Goal: Task Accomplishment & Management: Use online tool/utility

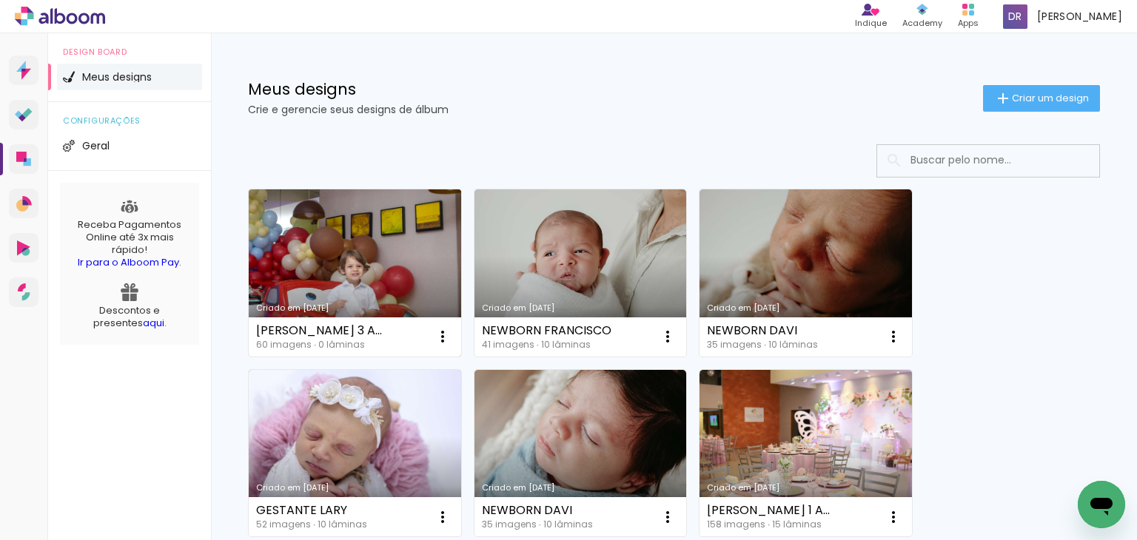
click at [315, 264] on link "Criado em [DATE]" at bounding box center [355, 272] width 212 height 167
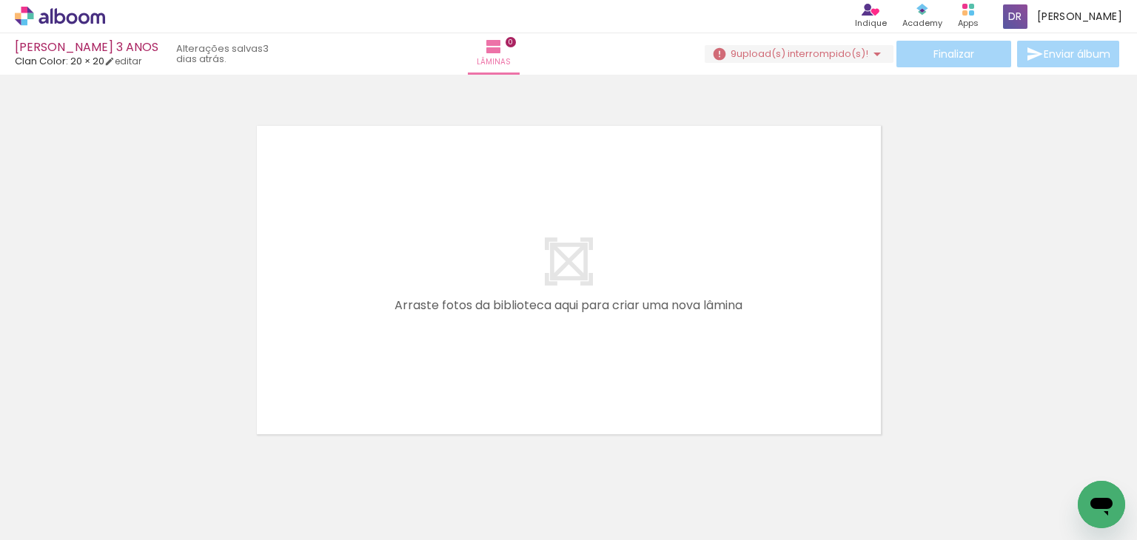
scroll to position [0, 789]
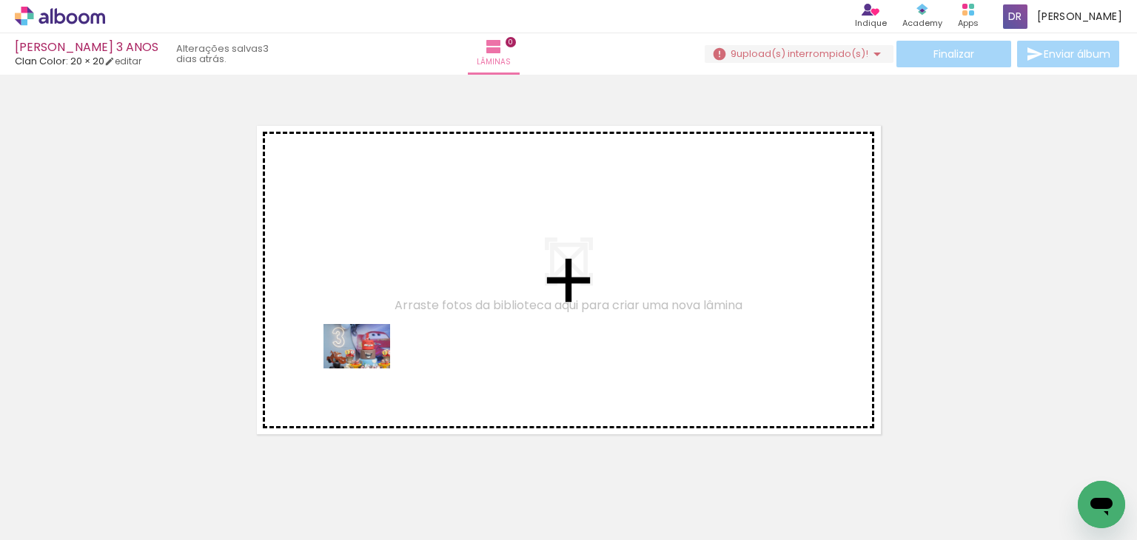
drag, startPoint x: 364, startPoint y: 502, endPoint x: 367, endPoint y: 368, distance: 134.7
click at [367, 368] on quentale-workspace at bounding box center [568, 270] width 1137 height 540
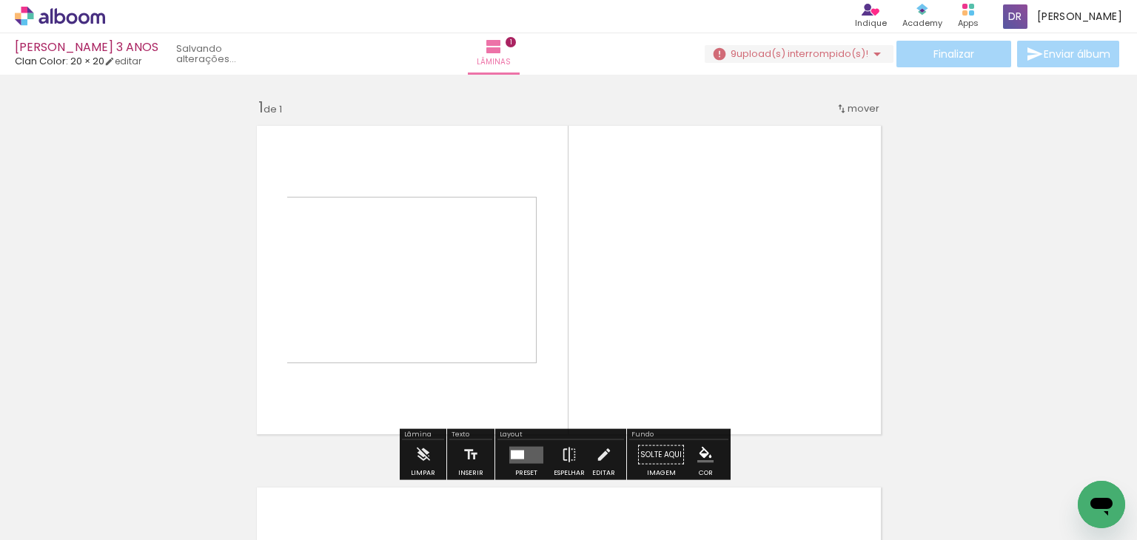
scroll to position [18, 0]
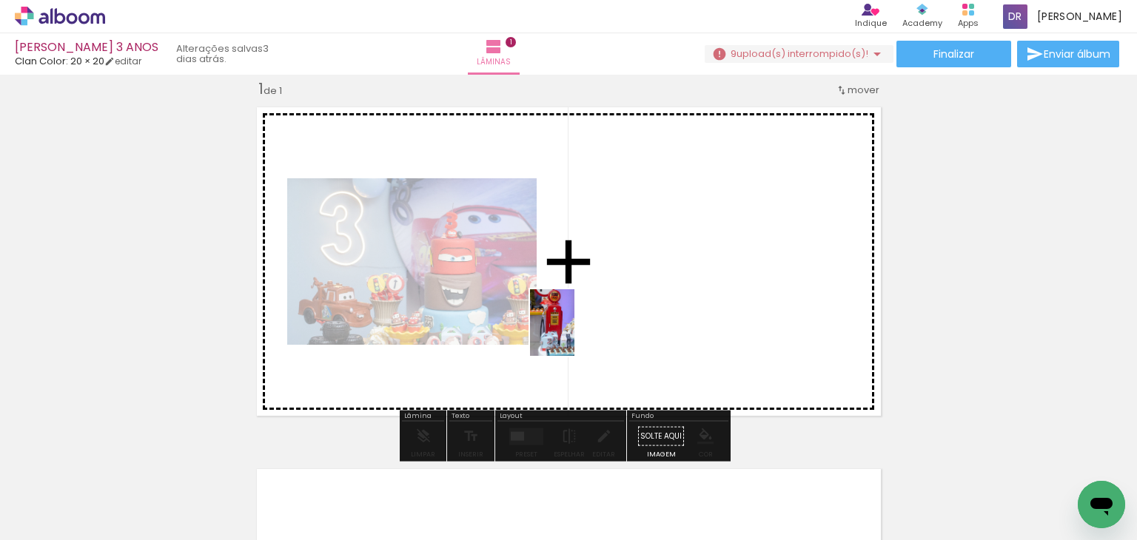
drag, startPoint x: 447, startPoint y: 486, endPoint x: 577, endPoint y: 330, distance: 203.3
click at [577, 330] on quentale-workspace at bounding box center [568, 270] width 1137 height 540
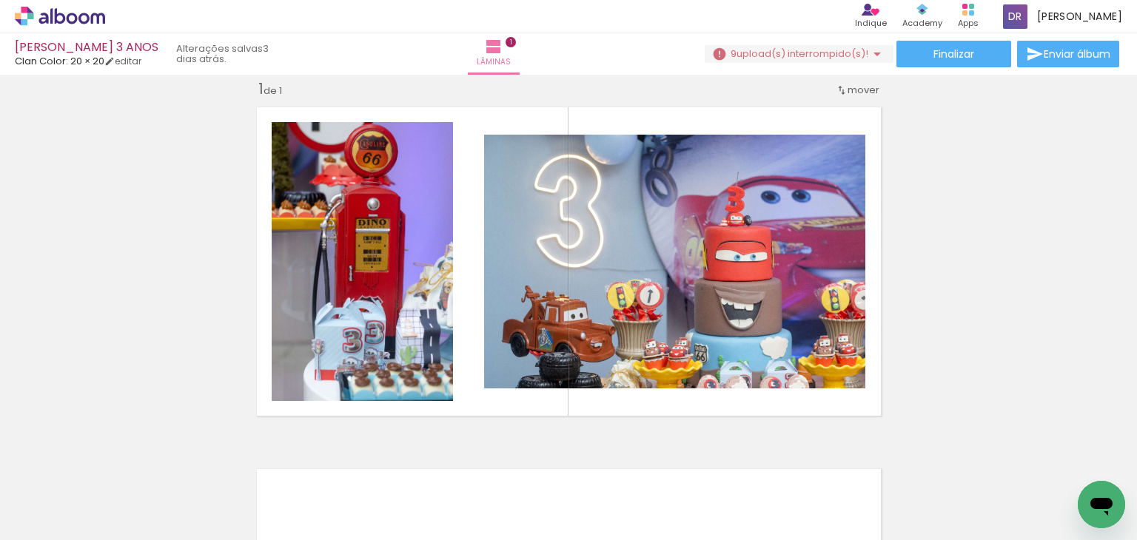
scroll to position [0, 1128]
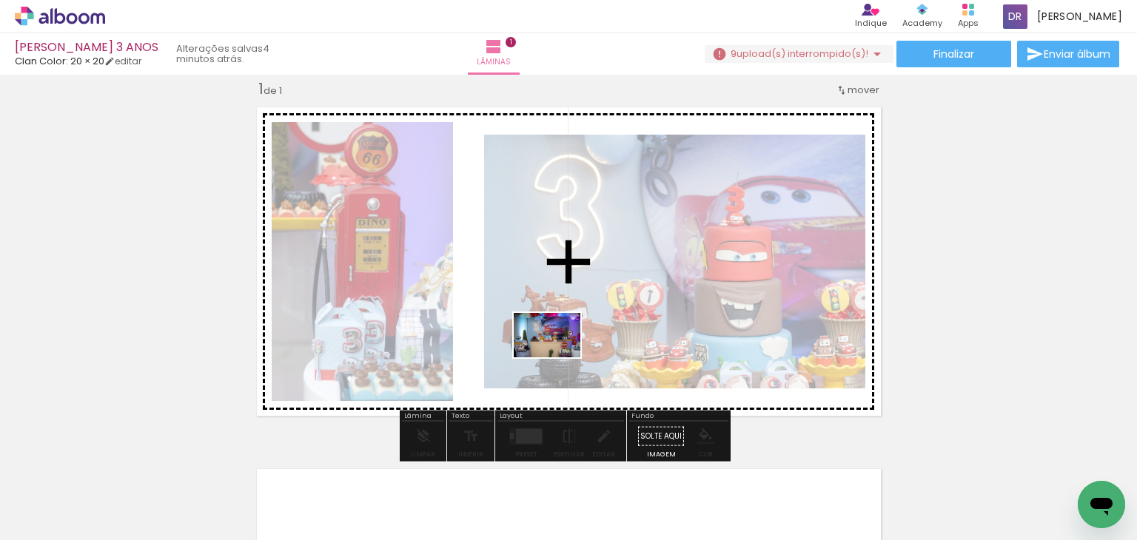
drag, startPoint x: 536, startPoint y: 488, endPoint x: 557, endPoint y: 357, distance: 132.0
click at [557, 357] on quentale-workspace at bounding box center [568, 270] width 1137 height 540
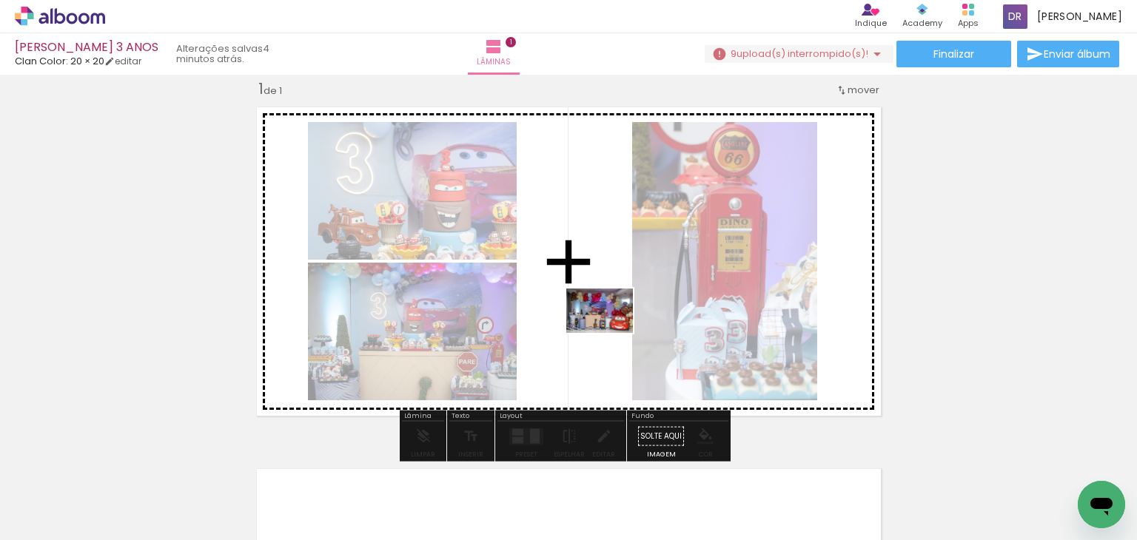
drag, startPoint x: 599, startPoint y: 480, endPoint x: 610, endPoint y: 334, distance: 146.9
click at [610, 334] on quentale-workspace at bounding box center [568, 270] width 1137 height 540
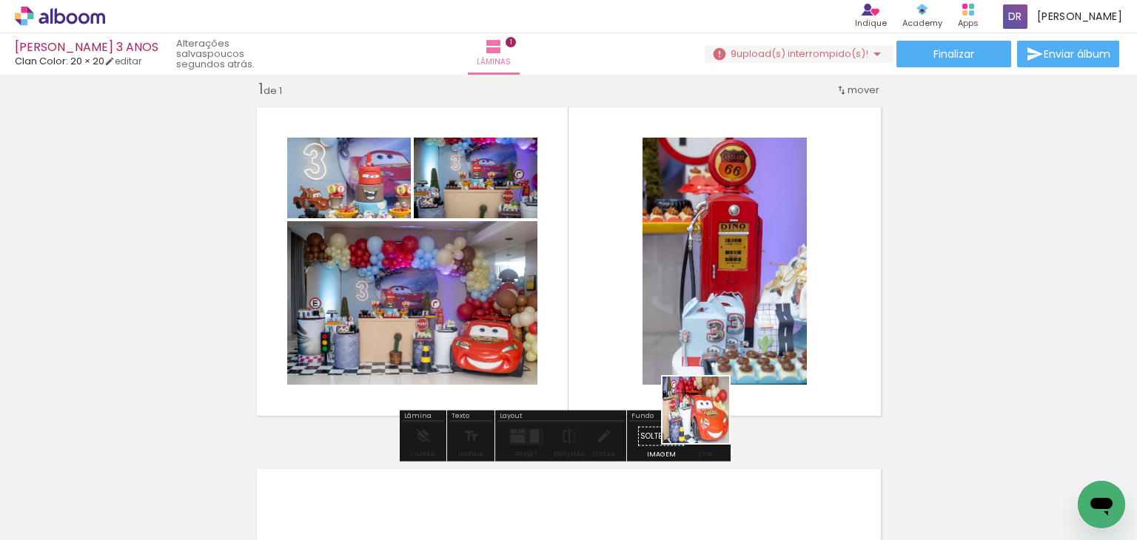
drag, startPoint x: 787, startPoint y: 493, endPoint x: 635, endPoint y: 364, distance: 199.0
click at [635, 364] on quentale-workspace at bounding box center [568, 270] width 1137 height 540
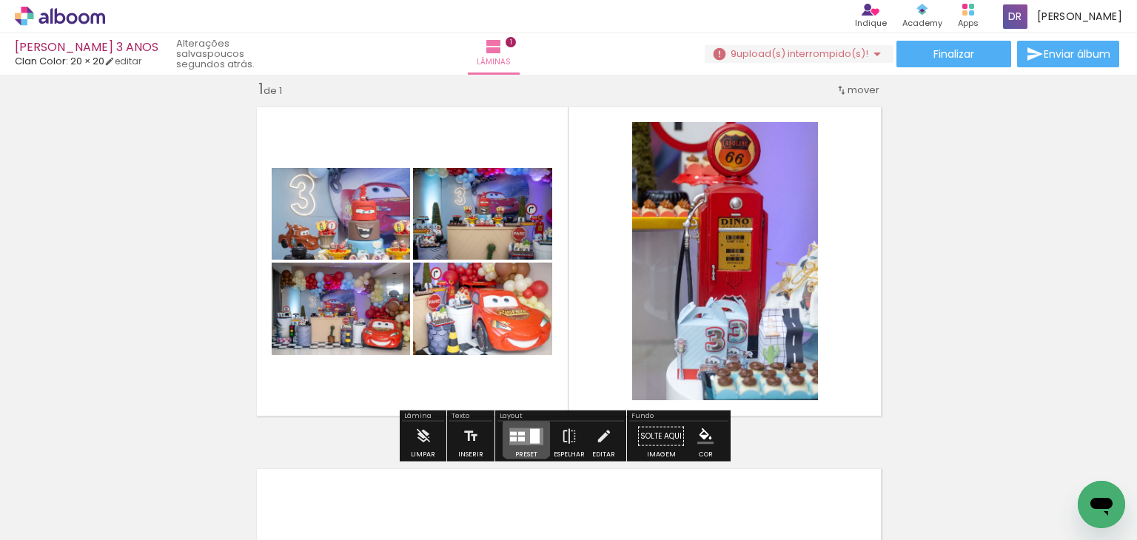
click at [522, 430] on quentale-layouter at bounding box center [526, 436] width 34 height 17
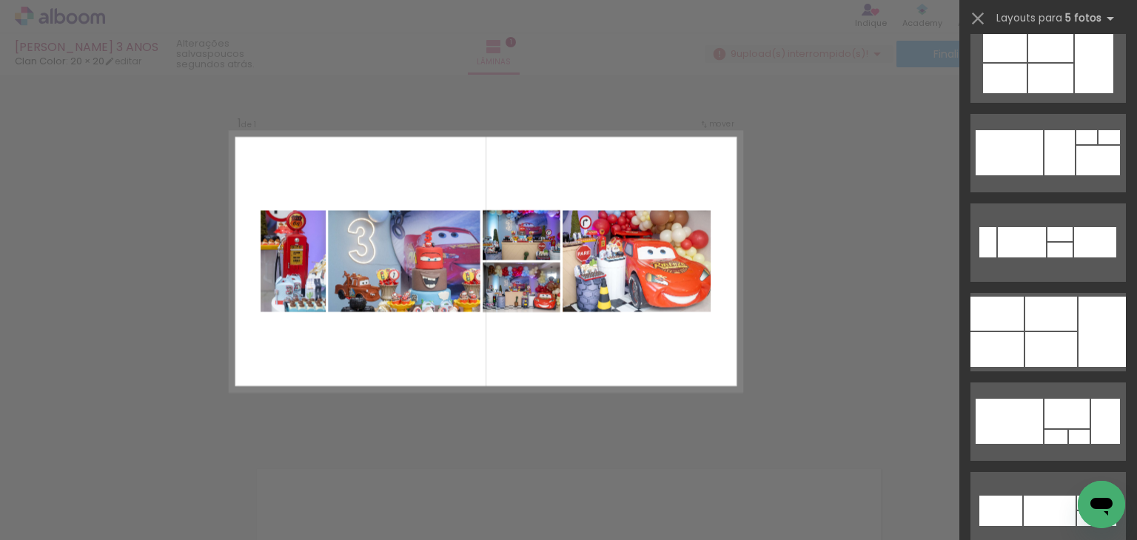
scroll to position [1814, 0]
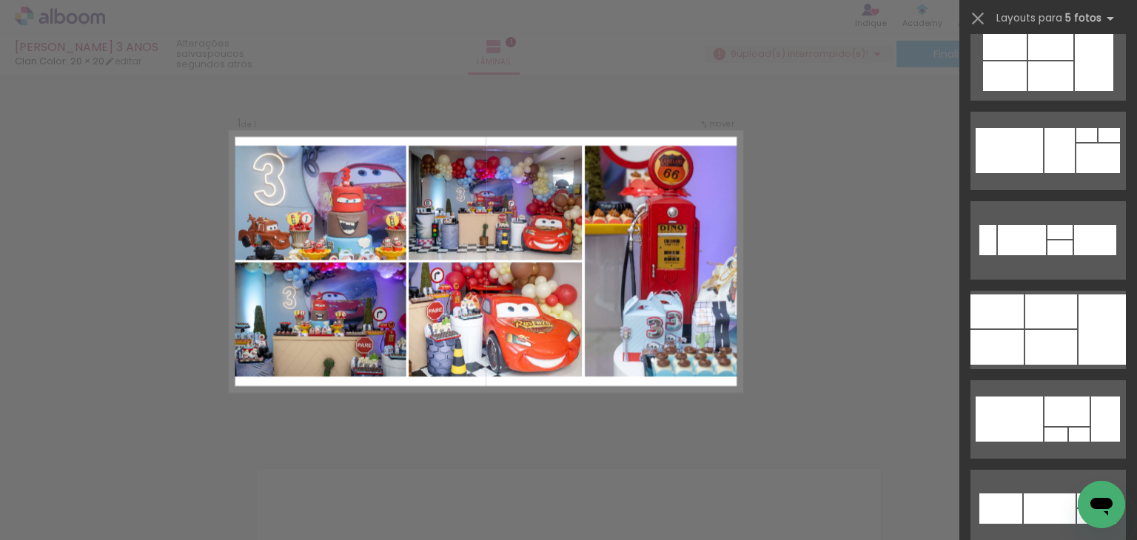
click at [1052, 239] on div at bounding box center [1059, 232] width 25 height 14
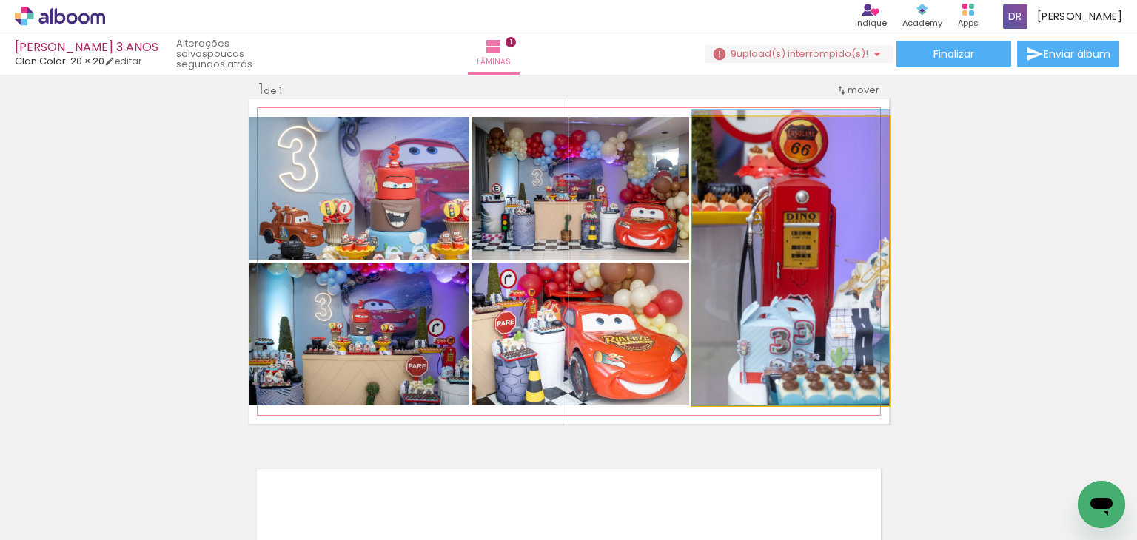
drag, startPoint x: 764, startPoint y: 313, endPoint x: 731, endPoint y: 308, distance: 33.0
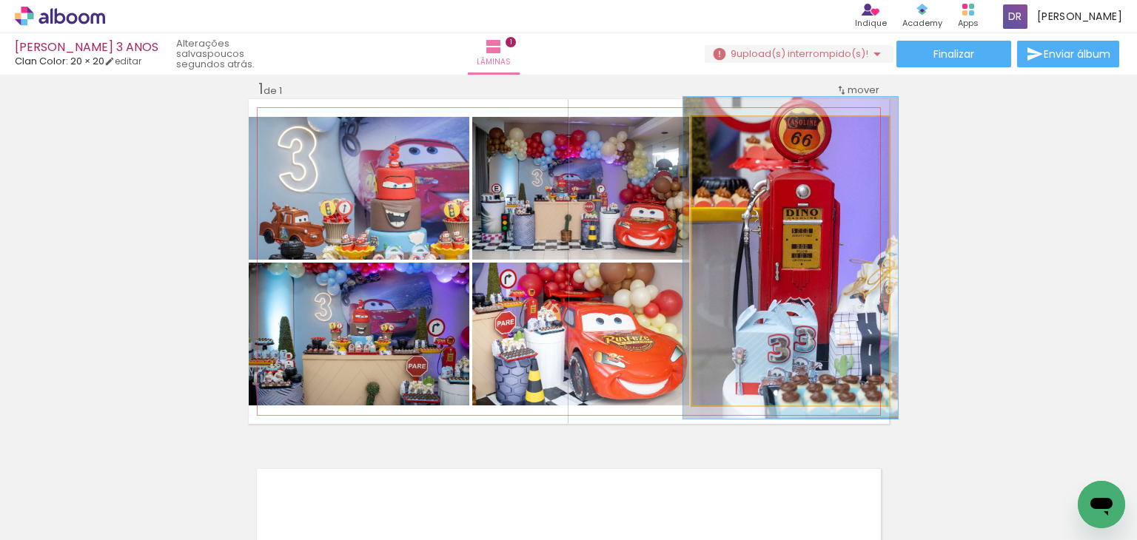
type paper-slider "110"
click at [734, 133] on div at bounding box center [731, 133] width 24 height 24
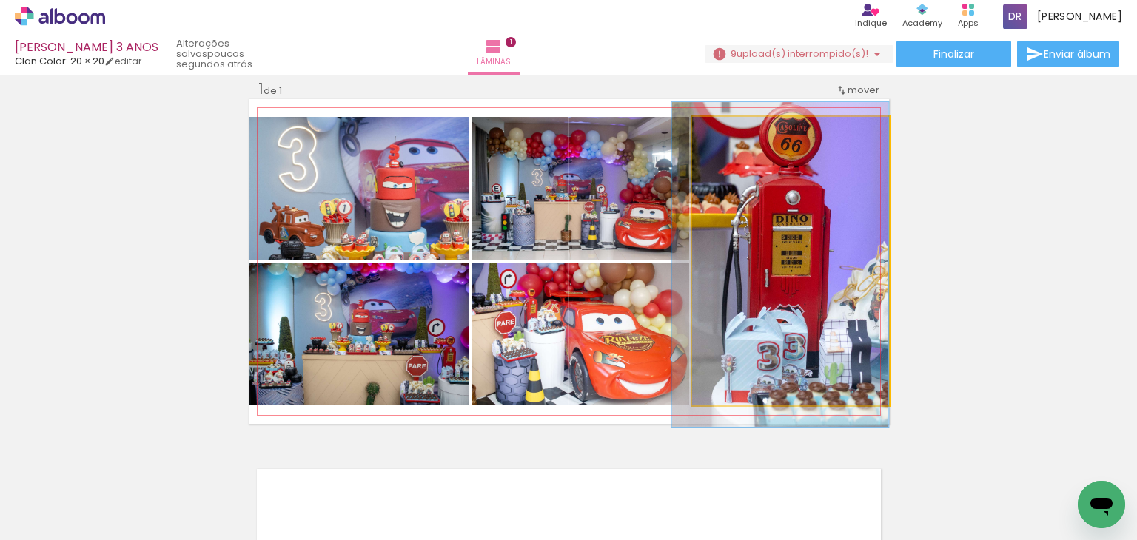
drag, startPoint x: 764, startPoint y: 255, endPoint x: 717, endPoint y: 261, distance: 47.1
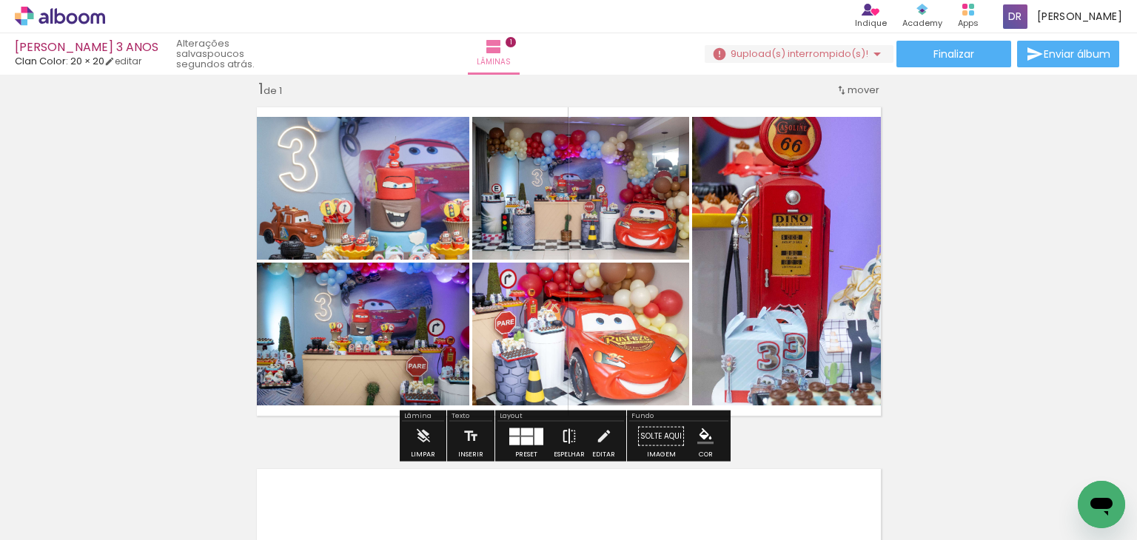
click at [566, 430] on iron-icon at bounding box center [569, 437] width 16 height 30
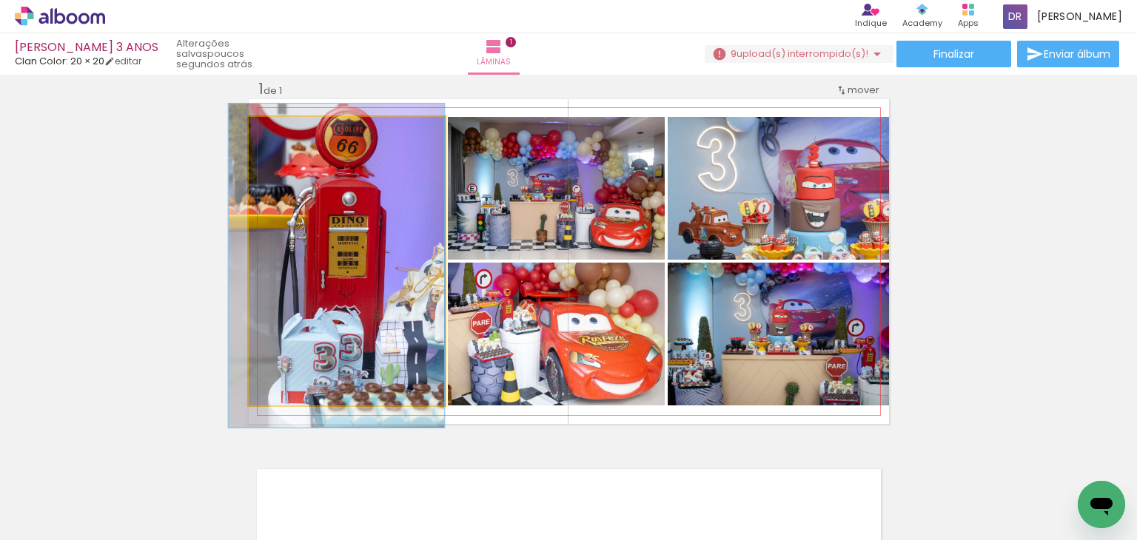
drag, startPoint x: 372, startPoint y: 338, endPoint x: 334, endPoint y: 340, distance: 37.8
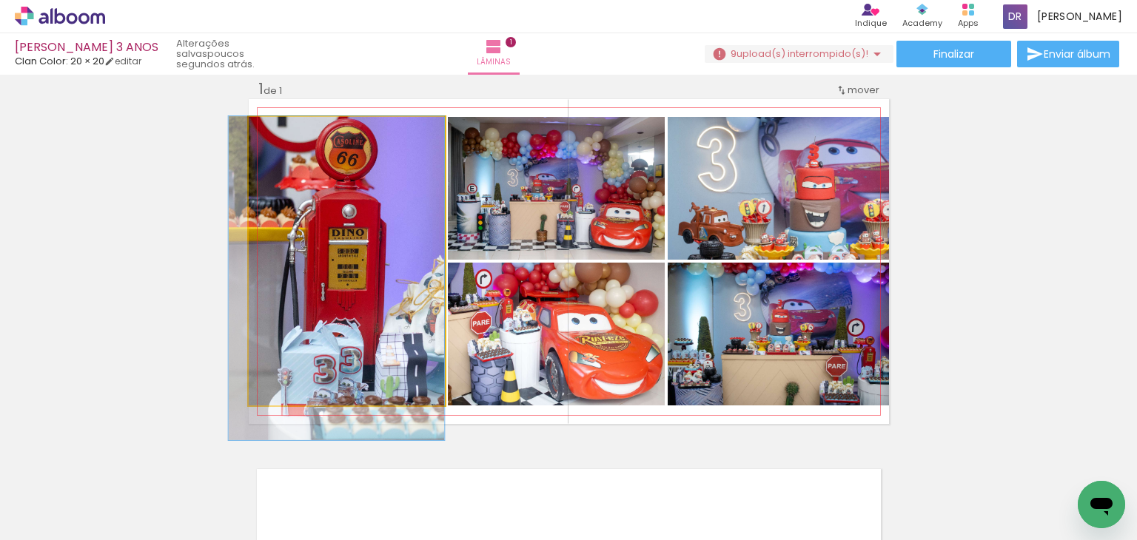
drag, startPoint x: 303, startPoint y: 338, endPoint x: 290, endPoint y: 349, distance: 16.8
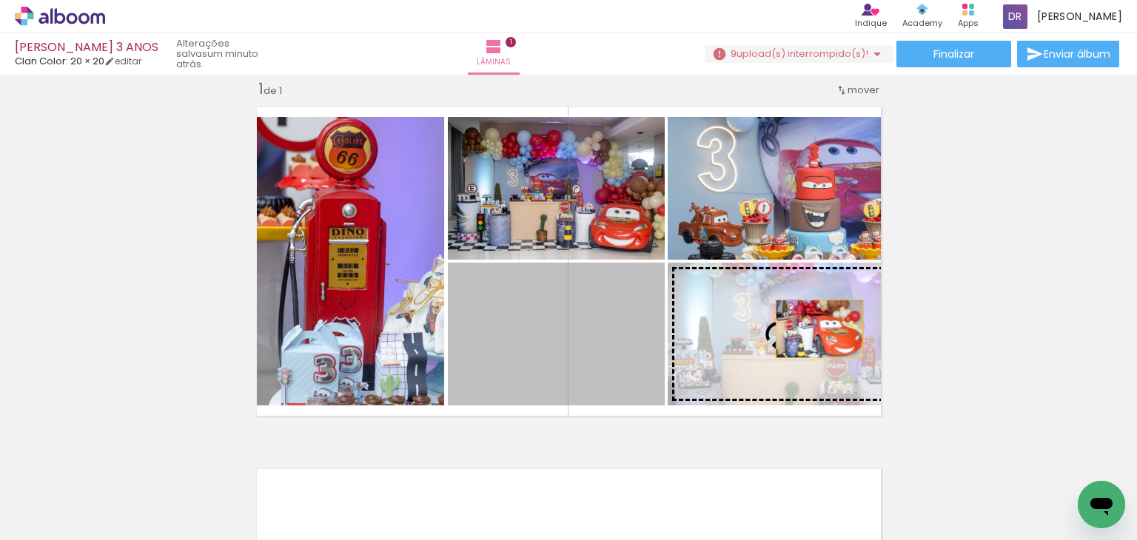
drag, startPoint x: 566, startPoint y: 377, endPoint x: 814, endPoint y: 329, distance: 252.6
click at [0, 0] on slot at bounding box center [0, 0] width 0 height 0
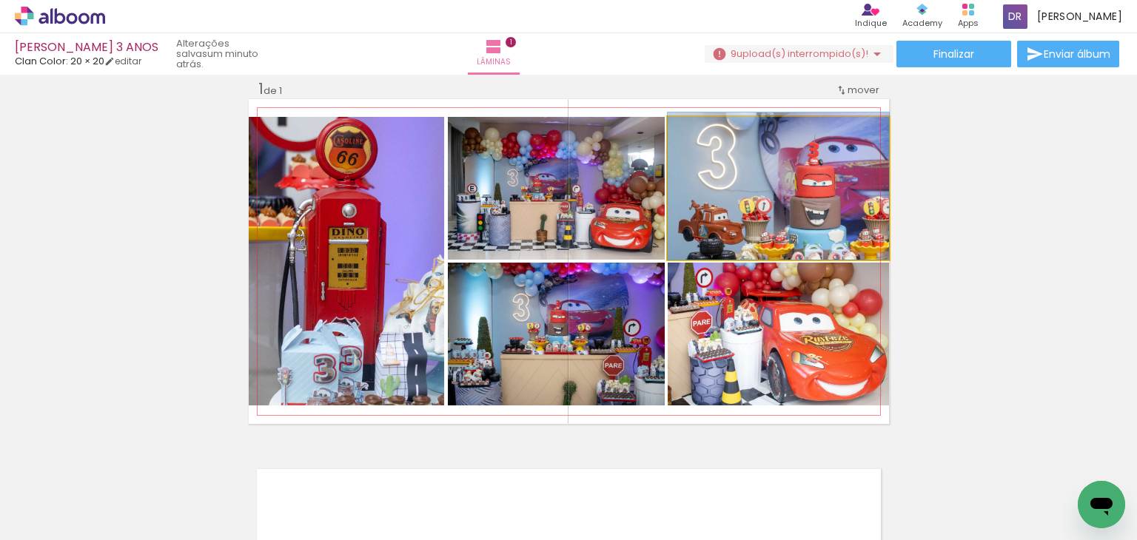
drag, startPoint x: 812, startPoint y: 226, endPoint x: 792, endPoint y: 220, distance: 21.1
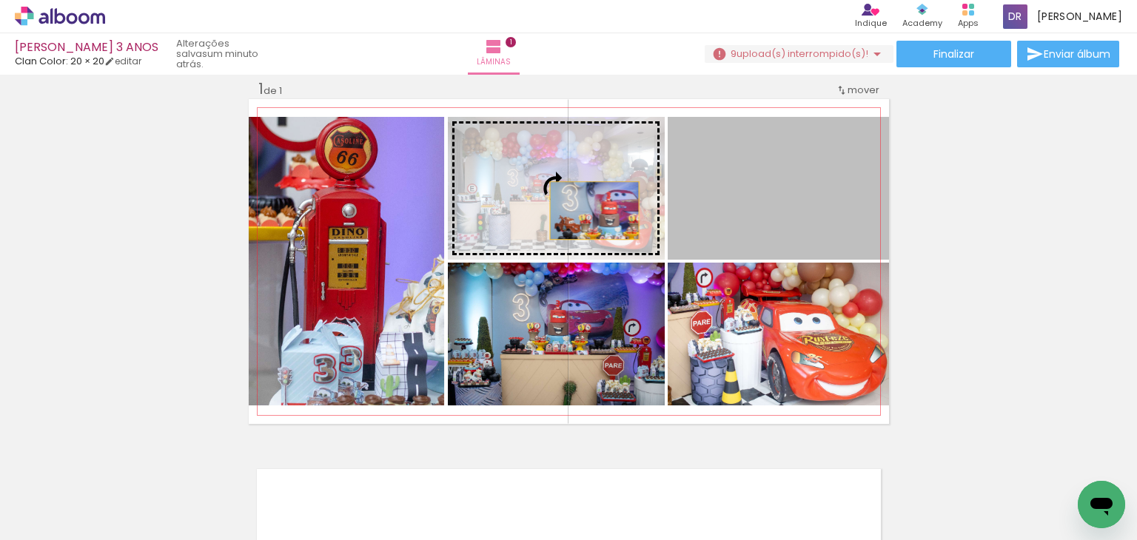
drag, startPoint x: 792, startPoint y: 220, endPoint x: 581, endPoint y: 211, distance: 211.1
click at [0, 0] on slot at bounding box center [0, 0] width 0 height 0
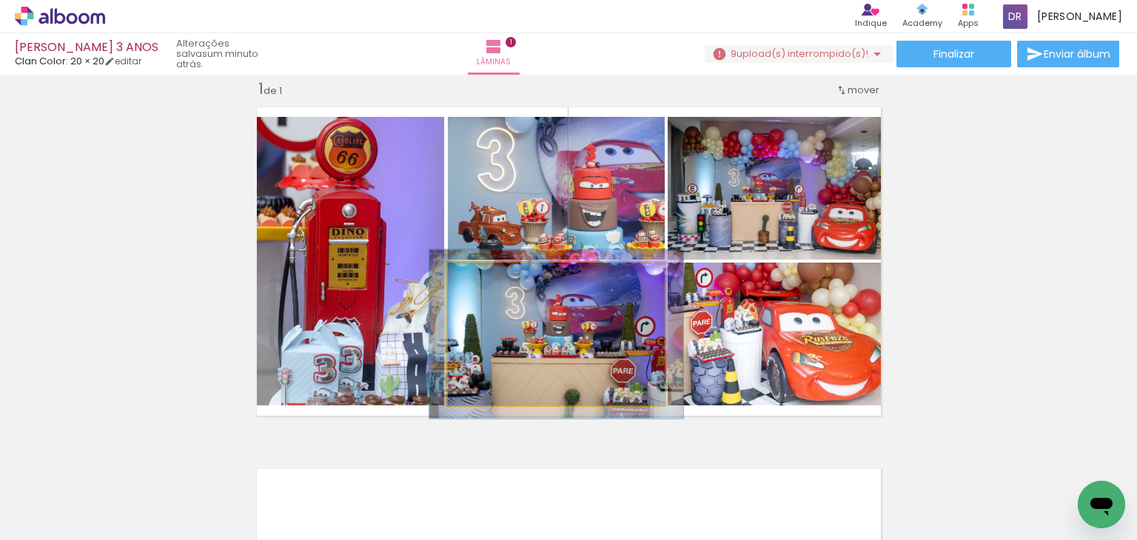
drag, startPoint x: 477, startPoint y: 283, endPoint x: 485, endPoint y: 282, distance: 8.9
type paper-slider "117"
click at [485, 282] on div at bounding box center [491, 278] width 24 height 24
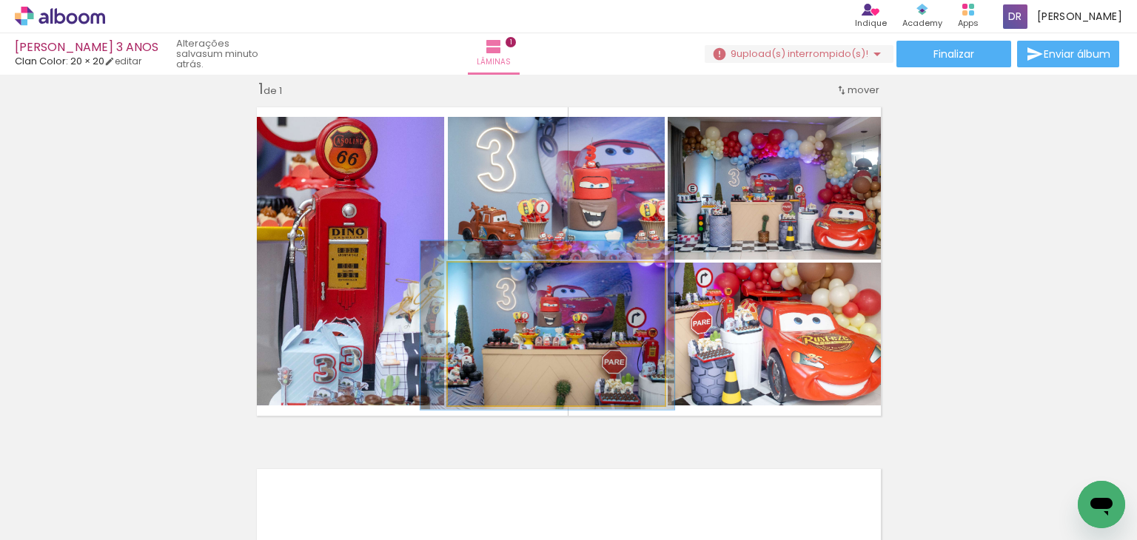
drag, startPoint x: 550, startPoint y: 341, endPoint x: 542, endPoint y: 332, distance: 12.6
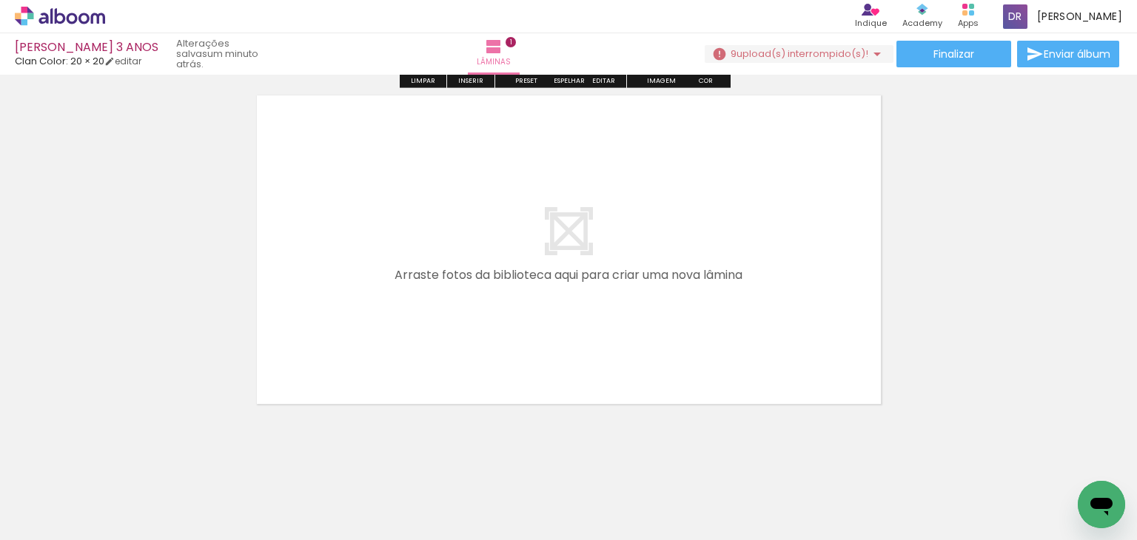
scroll to position [405, 0]
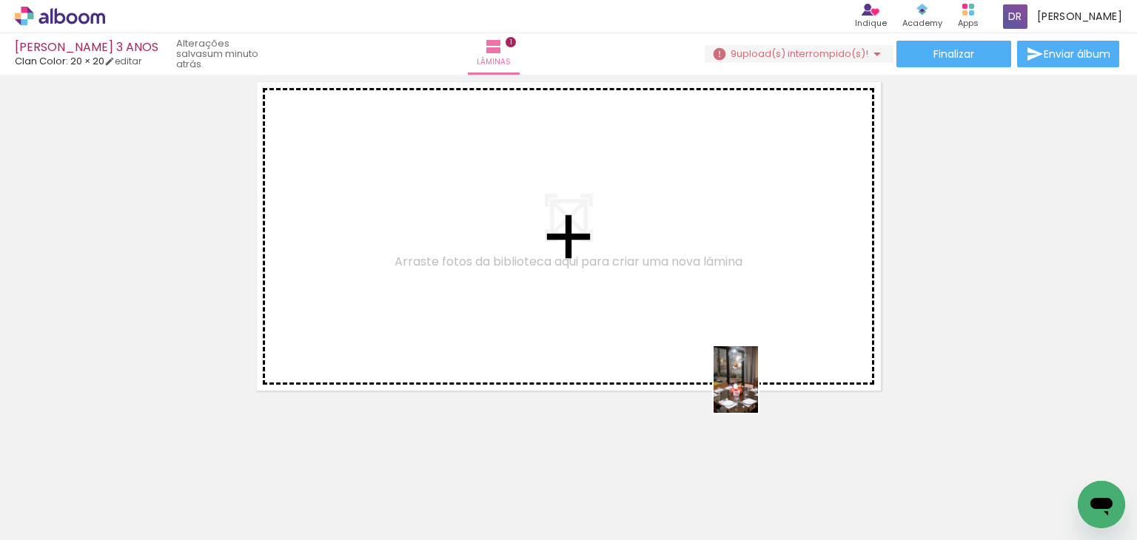
drag, startPoint x: 841, startPoint y: 487, endPoint x: 756, endPoint y: 389, distance: 129.5
click at [756, 389] on quentale-workspace at bounding box center [568, 270] width 1137 height 540
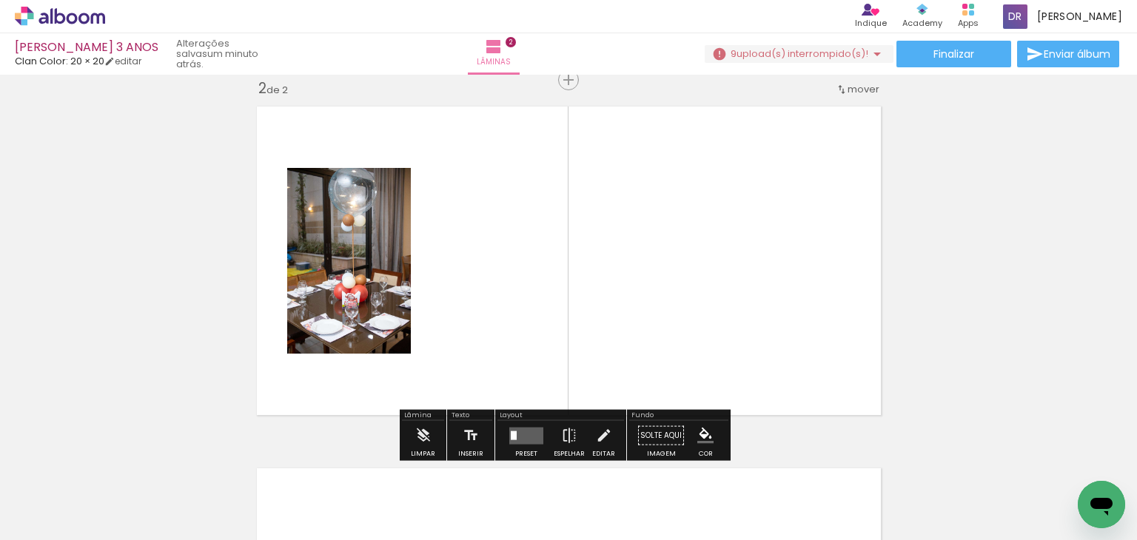
scroll to position [380, 0]
click at [872, 48] on iron-icon at bounding box center [877, 54] width 18 height 18
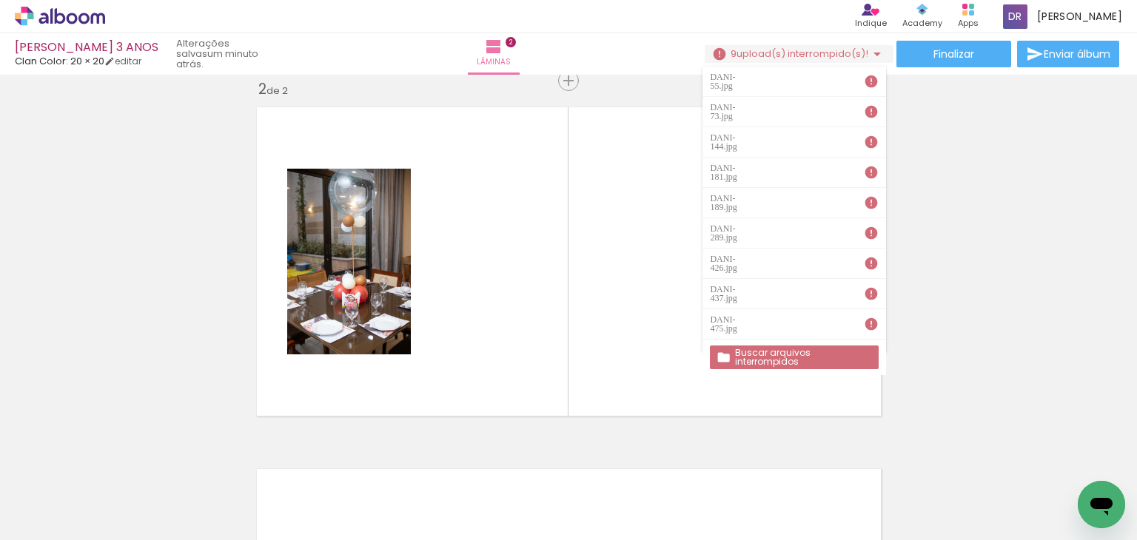
click at [967, 266] on div "Inserir lâmina 1 de 2 Inserir lâmina 2 de 2" at bounding box center [568, 243] width 1137 height 1086
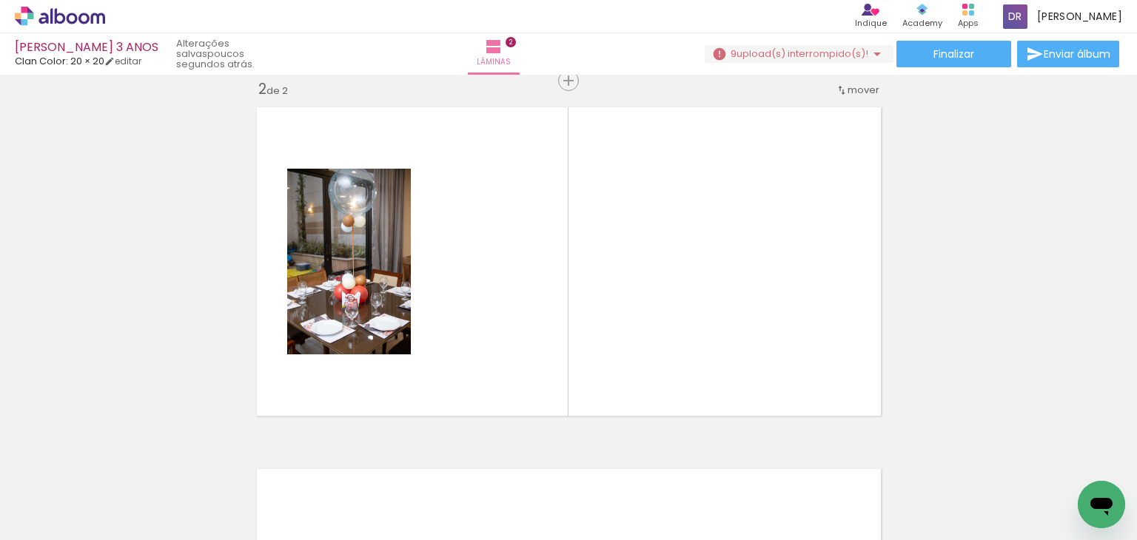
scroll to position [0, 1085]
drag, startPoint x: 716, startPoint y: 506, endPoint x: 696, endPoint y: 391, distance: 116.4
click at [696, 391] on quentale-workspace at bounding box center [568, 270] width 1137 height 540
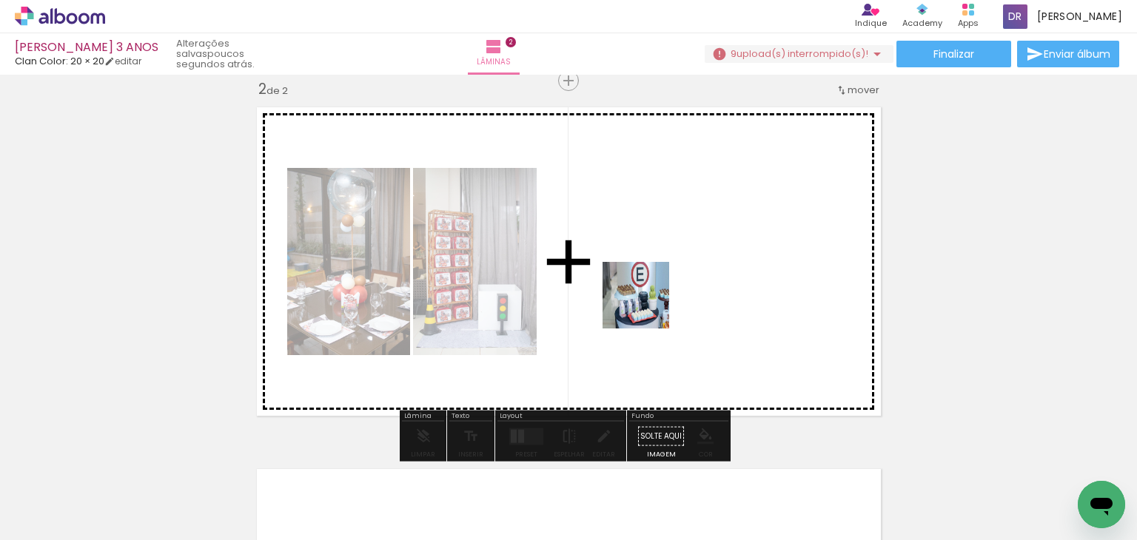
drag, startPoint x: 462, startPoint y: 505, endPoint x: 673, endPoint y: 281, distance: 308.3
click at [673, 281] on quentale-workspace at bounding box center [568, 270] width 1137 height 540
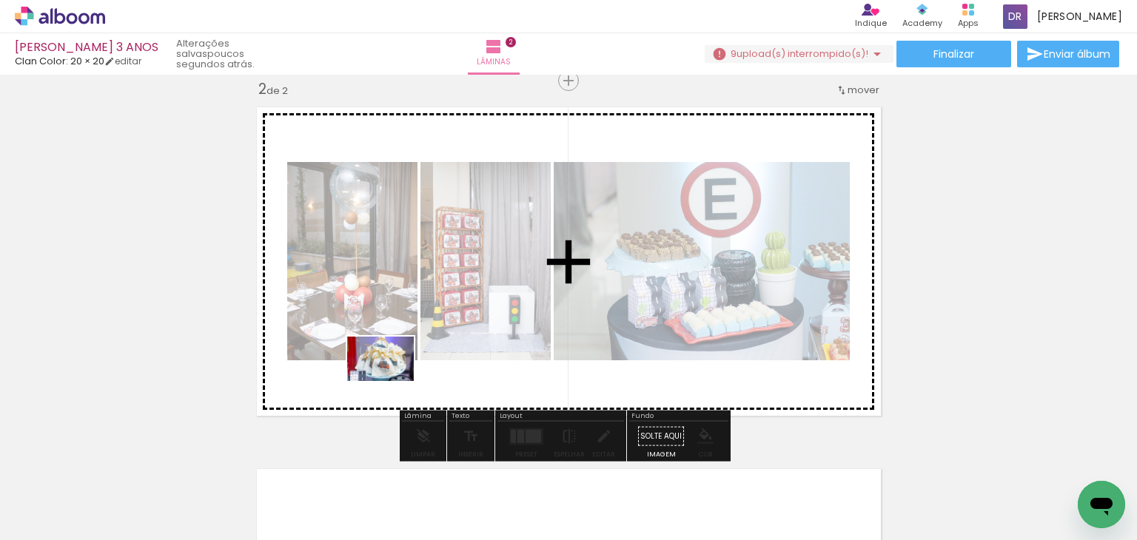
drag, startPoint x: 316, startPoint y: 504, endPoint x: 391, endPoint y: 380, distance: 144.8
click at [391, 380] on quentale-workspace at bounding box center [568, 270] width 1137 height 540
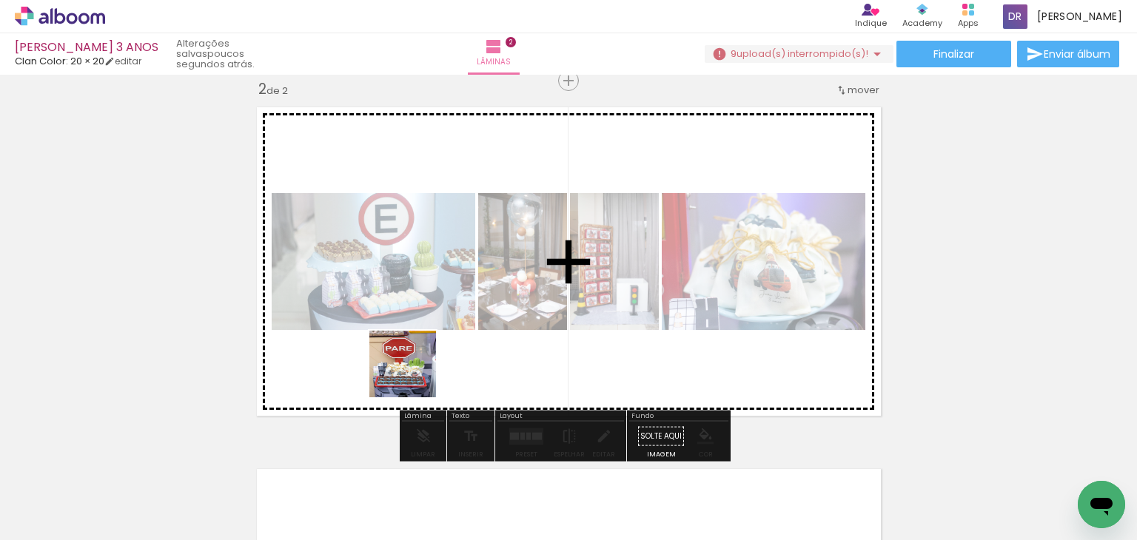
drag, startPoint x: 391, startPoint y: 491, endPoint x: 407, endPoint y: 358, distance: 133.4
click at [407, 358] on quentale-workspace at bounding box center [568, 270] width 1137 height 540
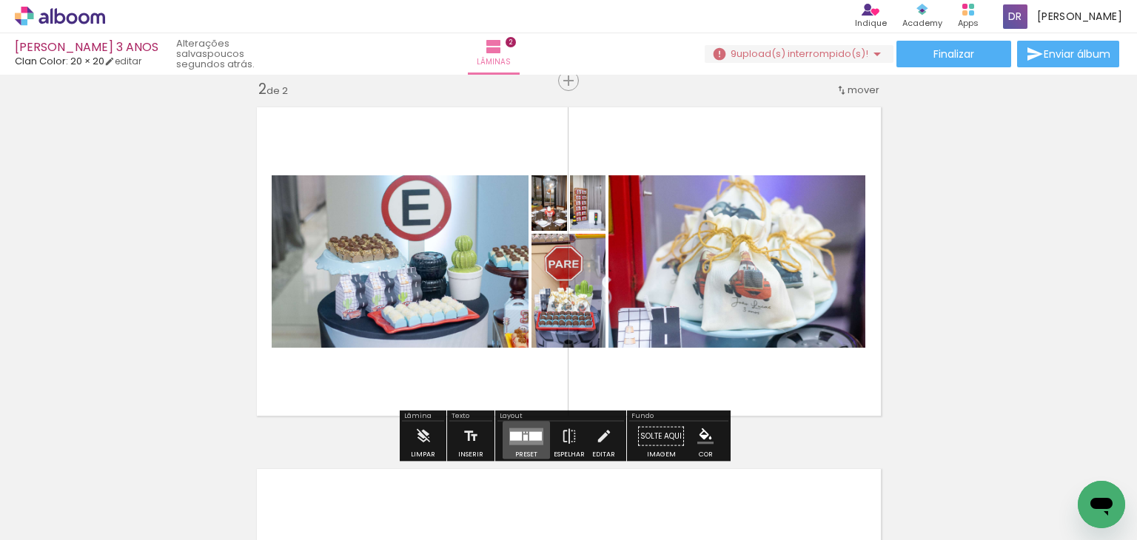
click at [521, 440] on quentale-layouter at bounding box center [526, 436] width 34 height 17
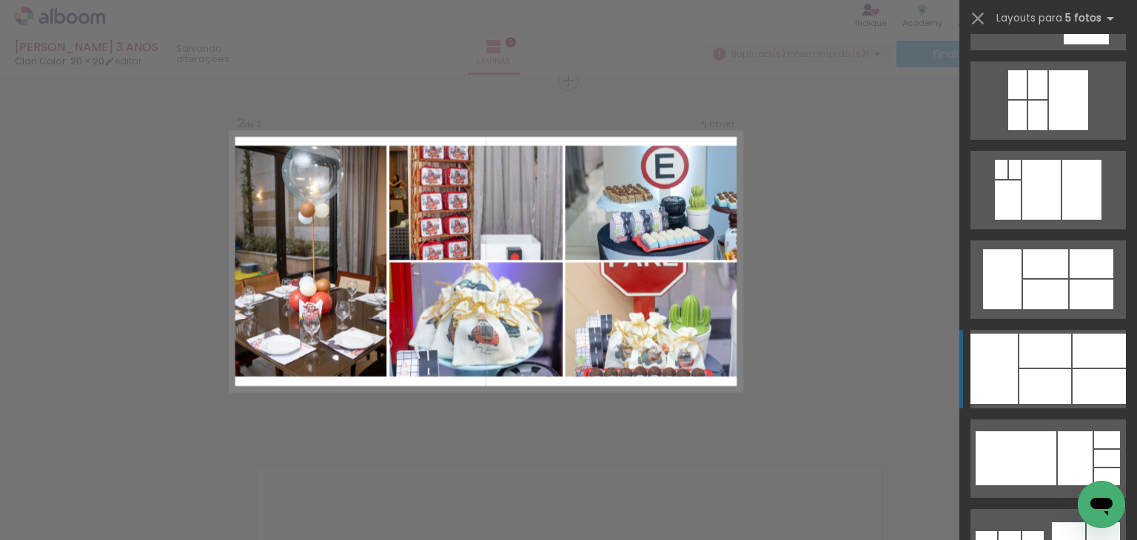
scroll to position [13685, 0]
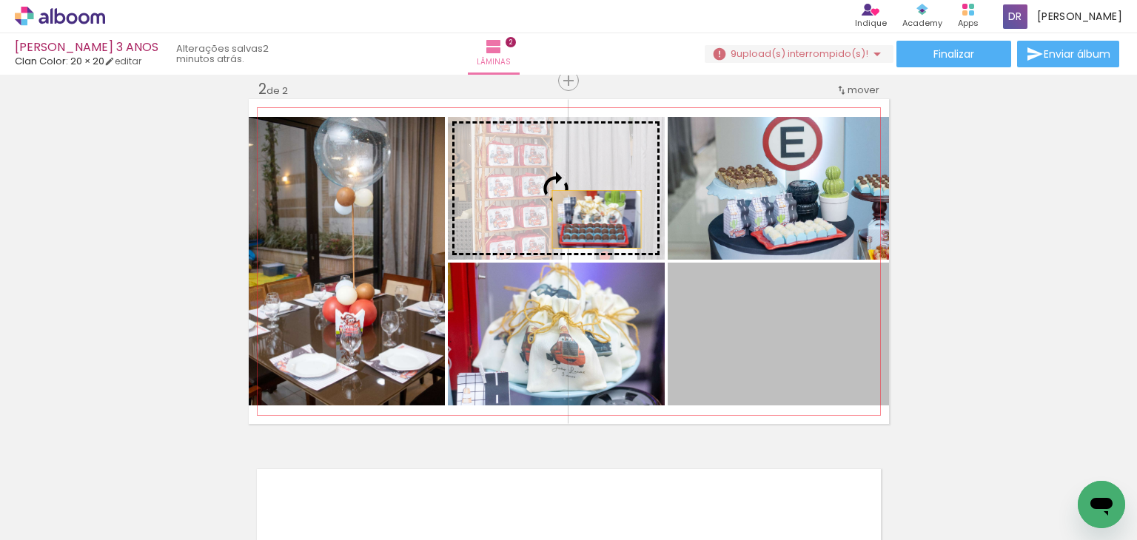
drag, startPoint x: 774, startPoint y: 317, endPoint x: 576, endPoint y: 219, distance: 221.4
click at [0, 0] on slot at bounding box center [0, 0] width 0 height 0
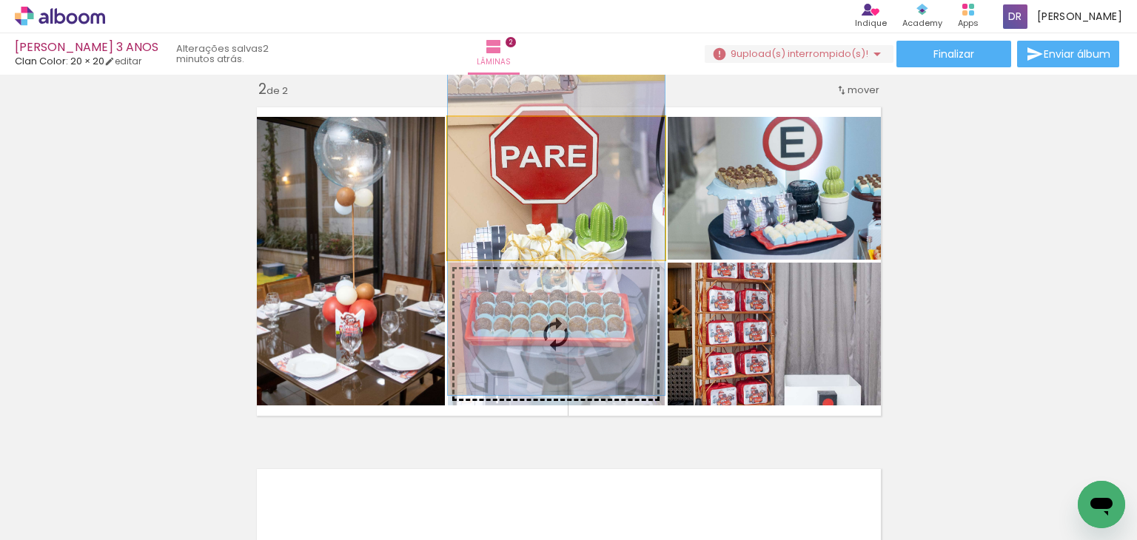
drag, startPoint x: 576, startPoint y: 219, endPoint x: 577, endPoint y: 263, distance: 44.4
click at [0, 0] on slot at bounding box center [0, 0] width 0 height 0
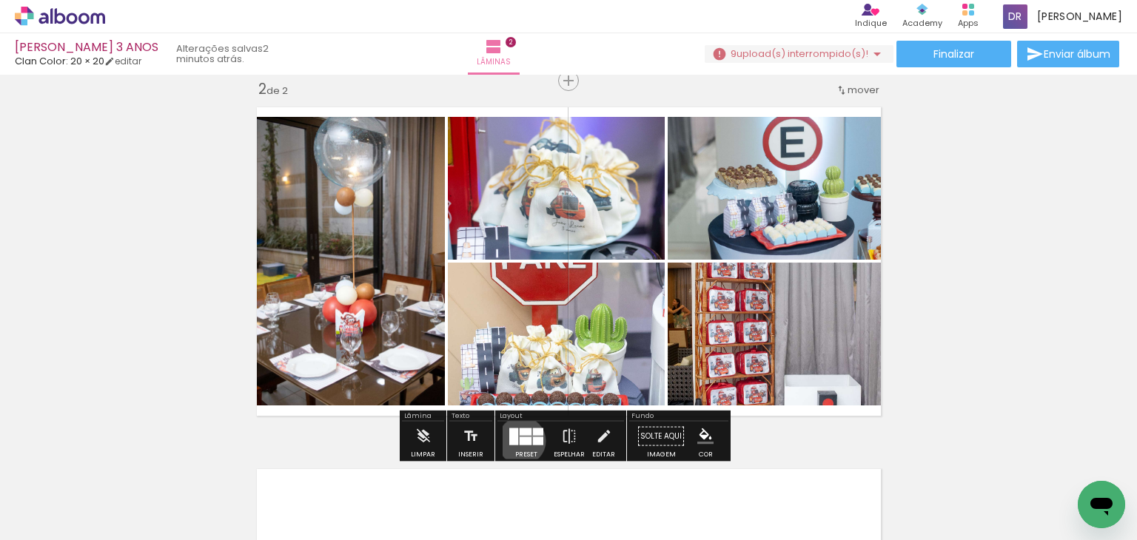
click at [519, 440] on div at bounding box center [525, 441] width 12 height 8
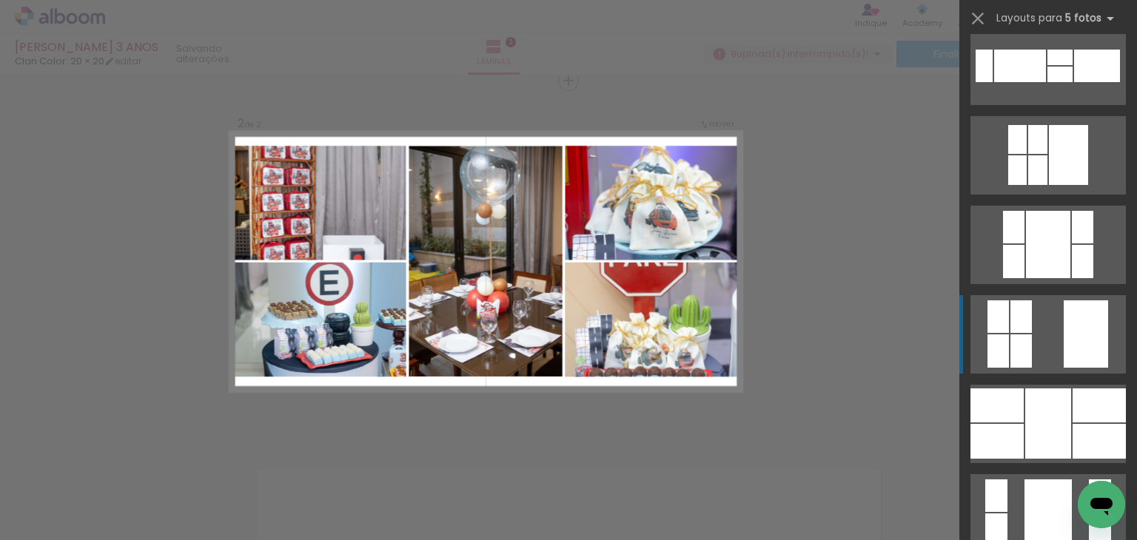
scroll to position [15689, 0]
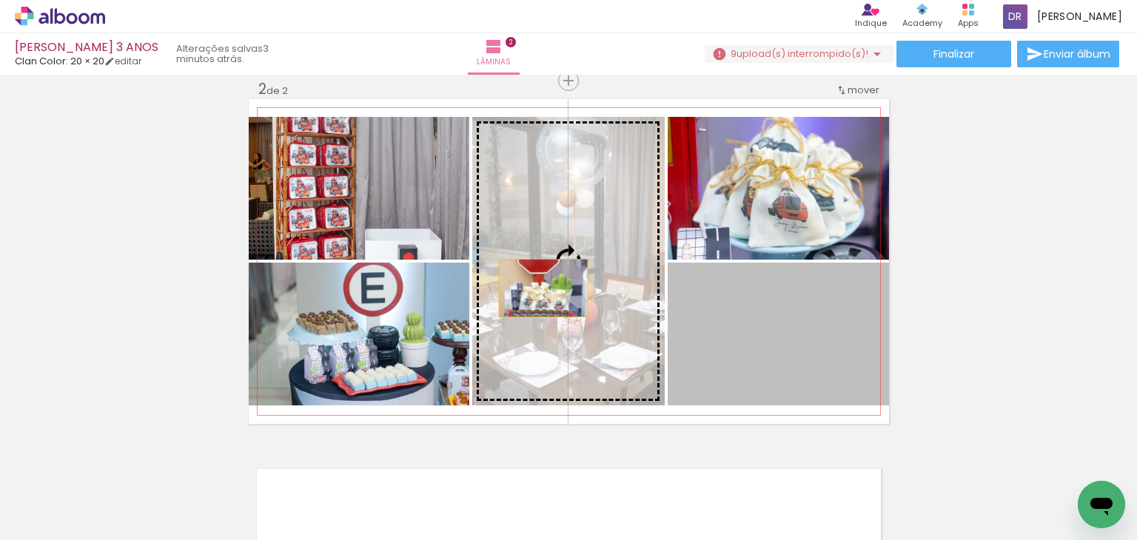
drag, startPoint x: 683, startPoint y: 312, endPoint x: 536, endPoint y: 288, distance: 148.5
click at [0, 0] on slot at bounding box center [0, 0] width 0 height 0
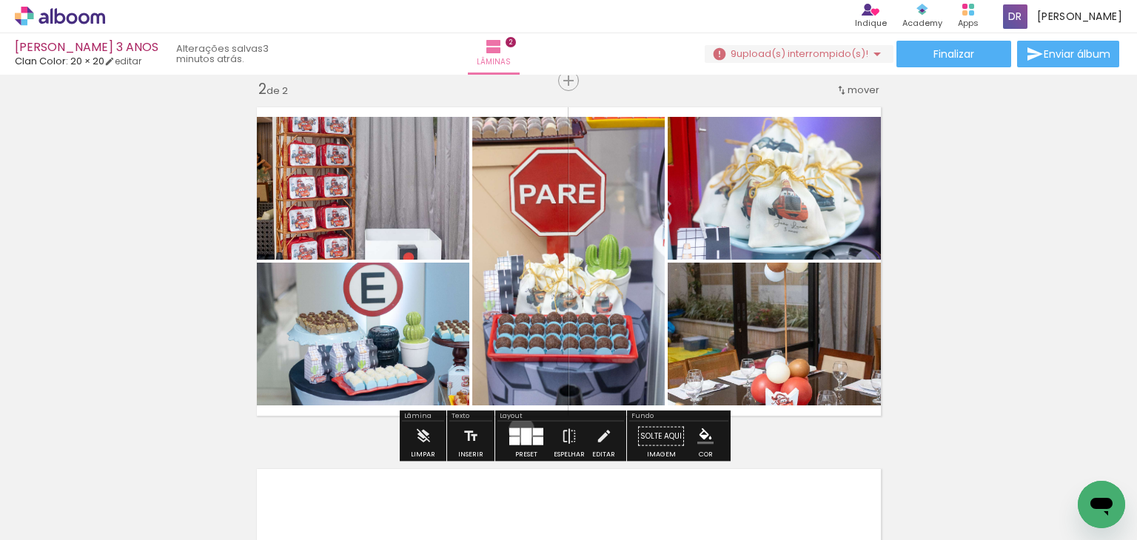
click at [521, 429] on div at bounding box center [526, 436] width 10 height 17
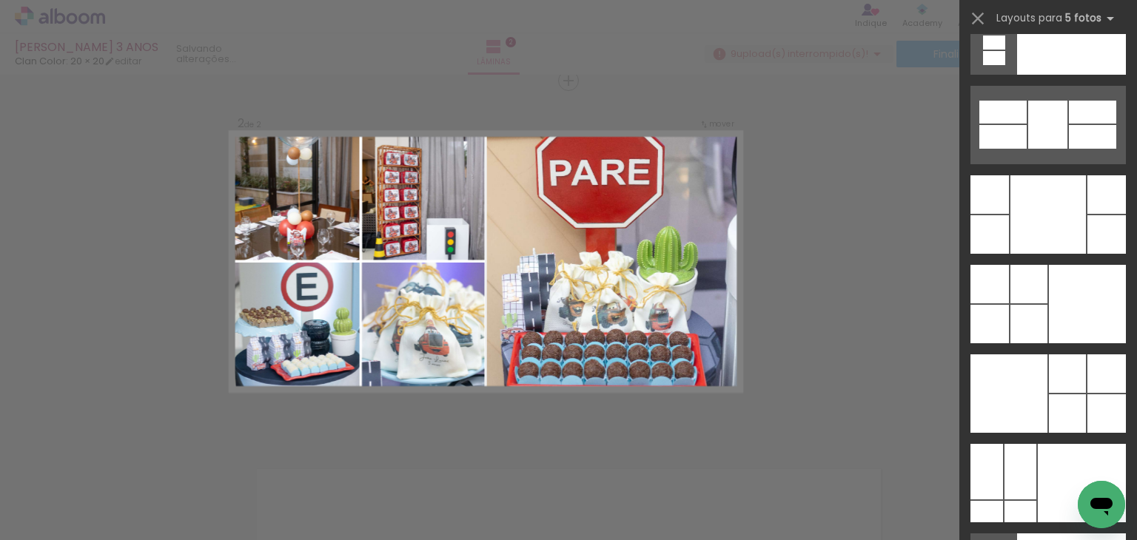
scroll to position [39286, 0]
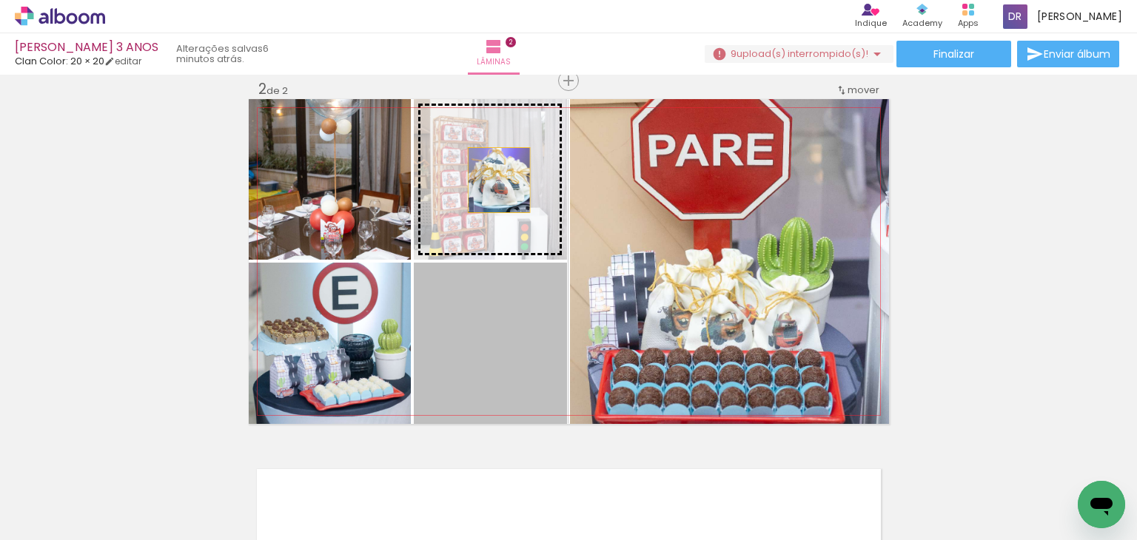
drag, startPoint x: 506, startPoint y: 312, endPoint x: 492, endPoint y: 178, distance: 134.7
click at [0, 0] on slot at bounding box center [0, 0] width 0 height 0
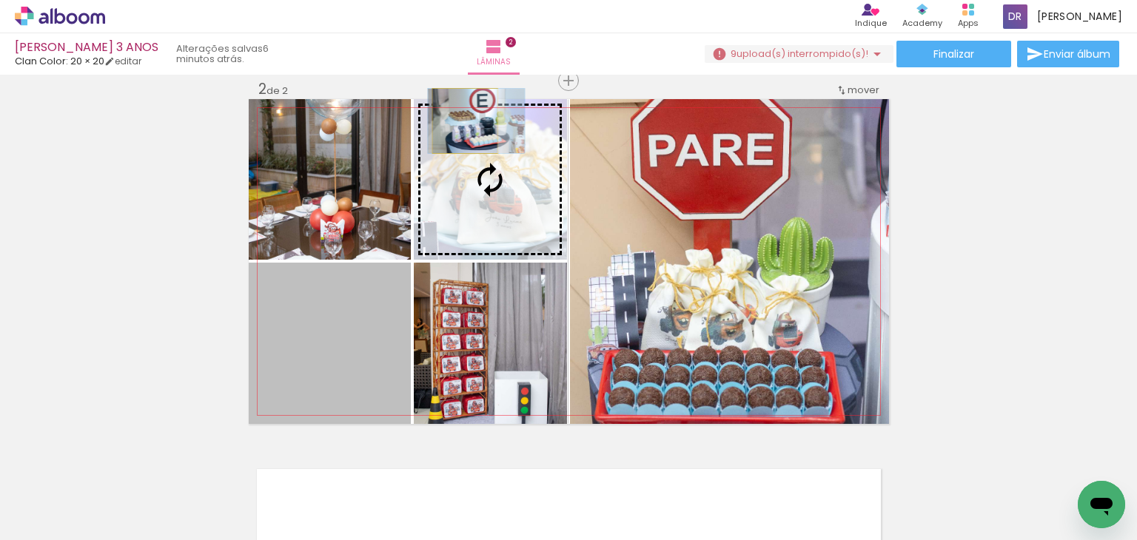
drag, startPoint x: 343, startPoint y: 346, endPoint x: 459, endPoint y: 121, distance: 253.2
click at [0, 0] on slot at bounding box center [0, 0] width 0 height 0
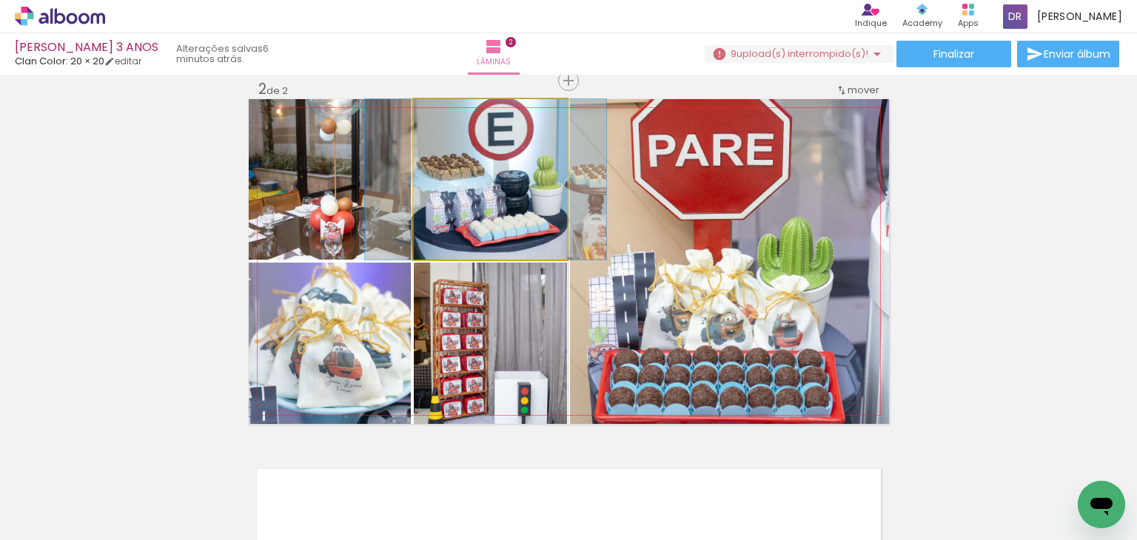
drag, startPoint x: 484, startPoint y: 153, endPoint x: 480, endPoint y: 212, distance: 58.6
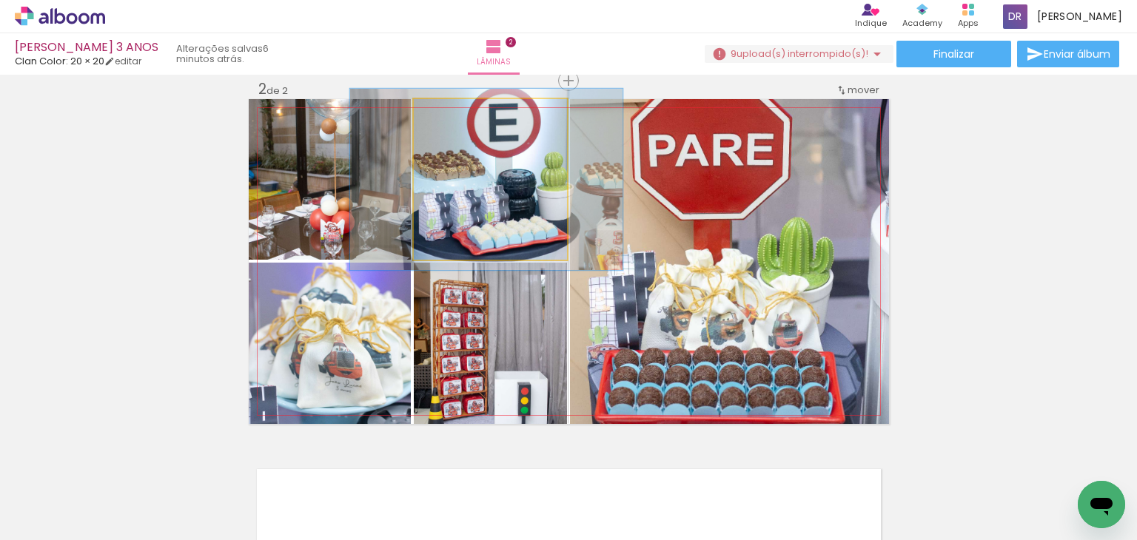
type paper-slider "112"
click at [447, 122] on div at bounding box center [454, 115] width 24 height 24
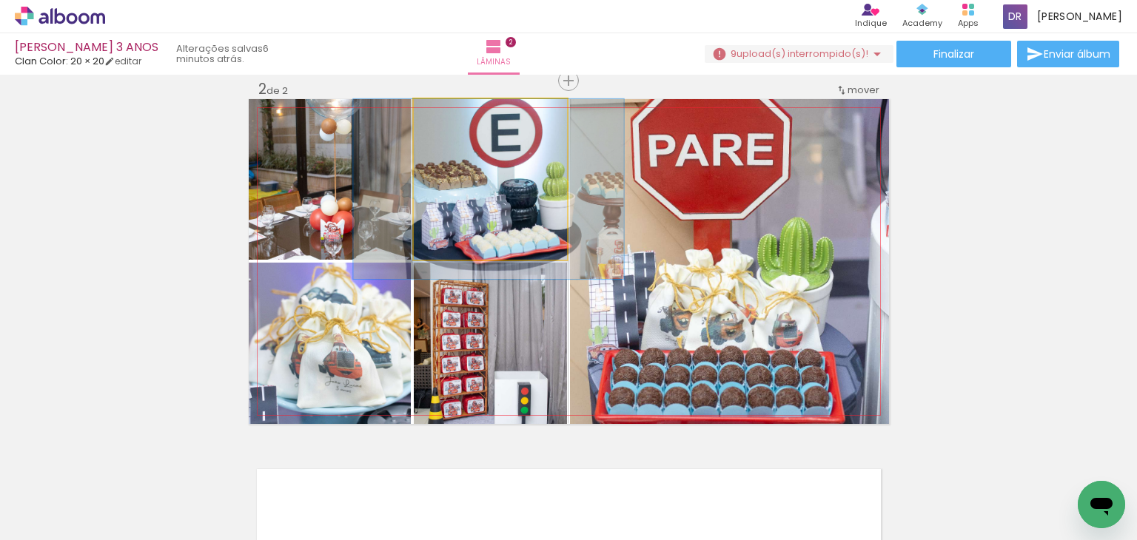
drag, startPoint x: 460, startPoint y: 167, endPoint x: 462, endPoint y: 186, distance: 19.4
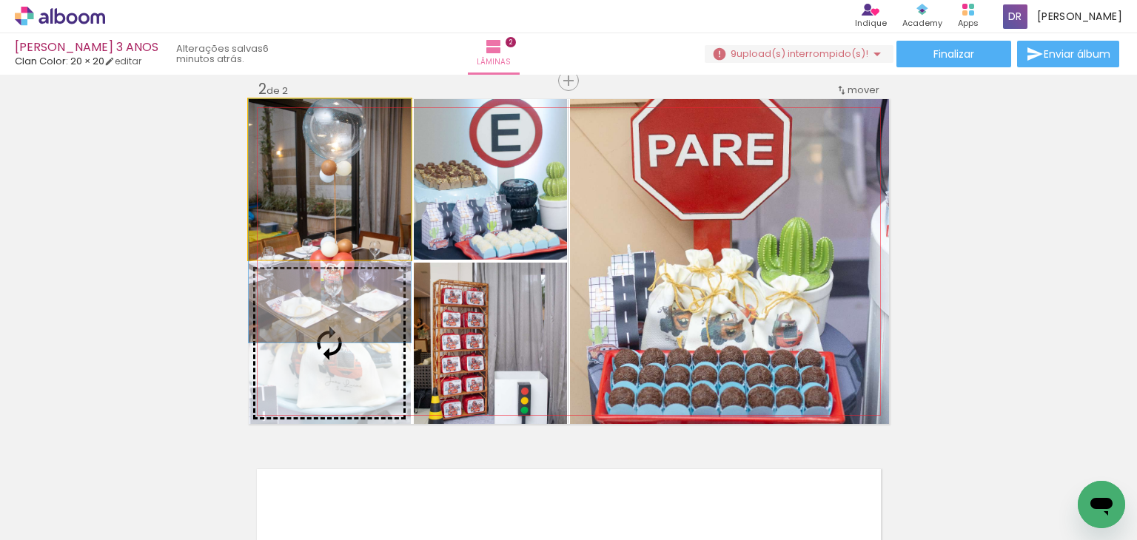
drag, startPoint x: 379, startPoint y: 185, endPoint x: 375, endPoint y: 269, distance: 83.7
click at [0, 0] on slot at bounding box center [0, 0] width 0 height 0
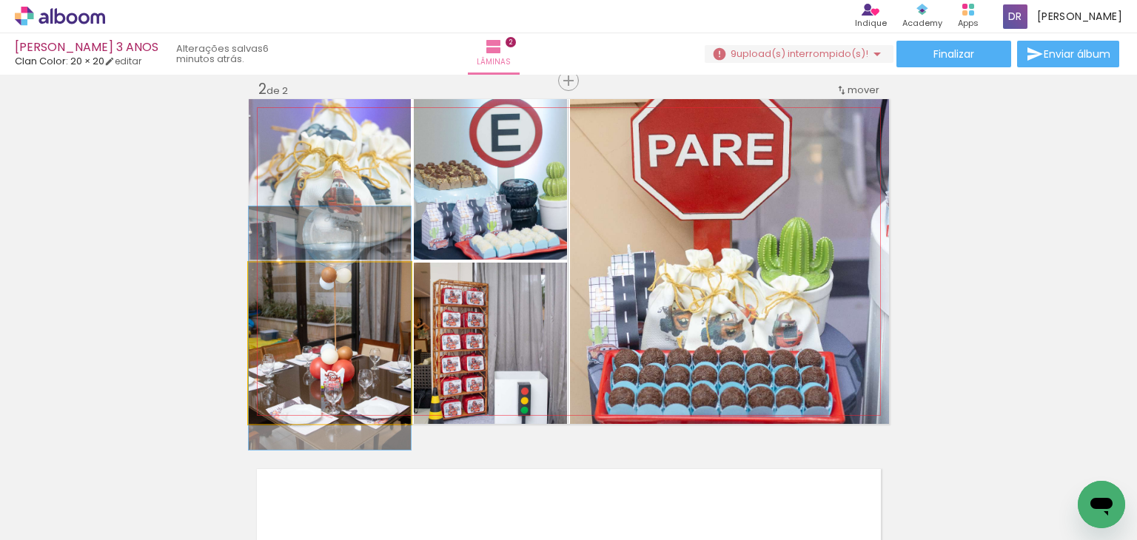
drag, startPoint x: 339, startPoint y: 347, endPoint x: 449, endPoint y: 331, distance: 111.4
click at [0, 0] on slot at bounding box center [0, 0] width 0 height 0
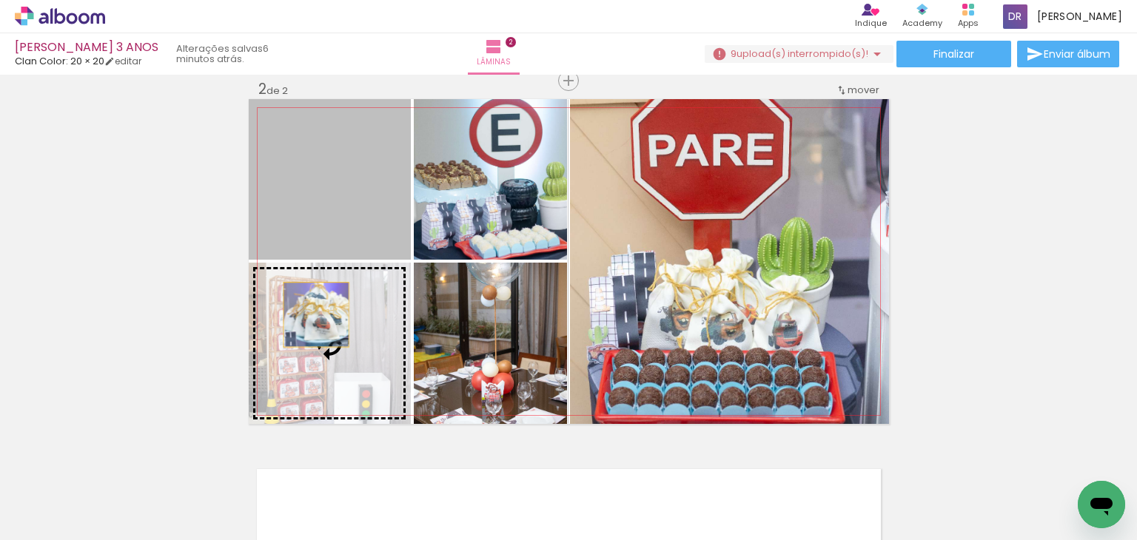
drag, startPoint x: 305, startPoint y: 209, endPoint x: 310, endPoint y: 316, distance: 107.4
click at [0, 0] on slot at bounding box center [0, 0] width 0 height 0
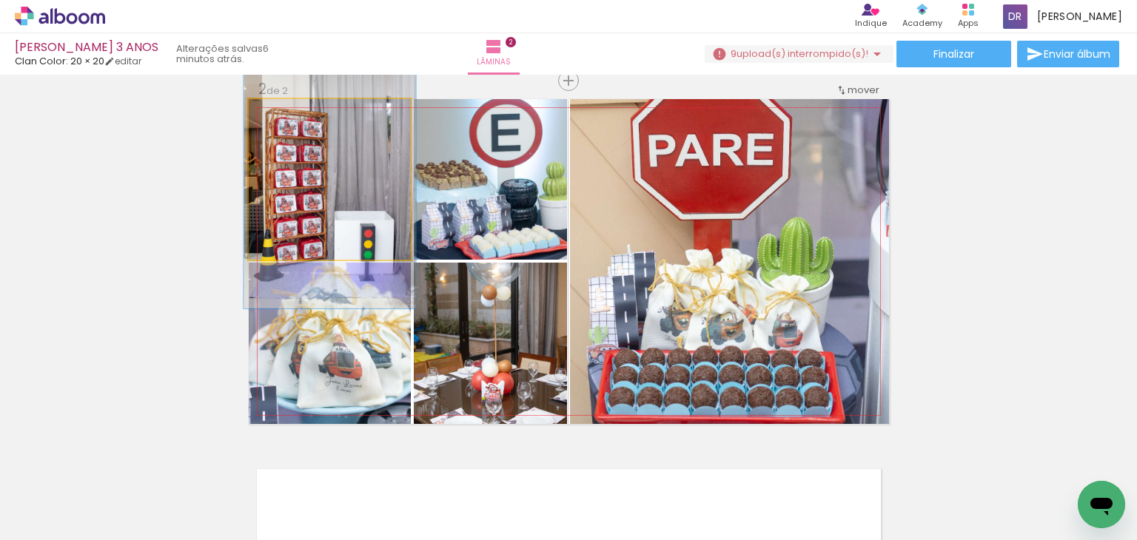
type paper-slider "106"
click at [289, 121] on div at bounding box center [287, 115] width 24 height 24
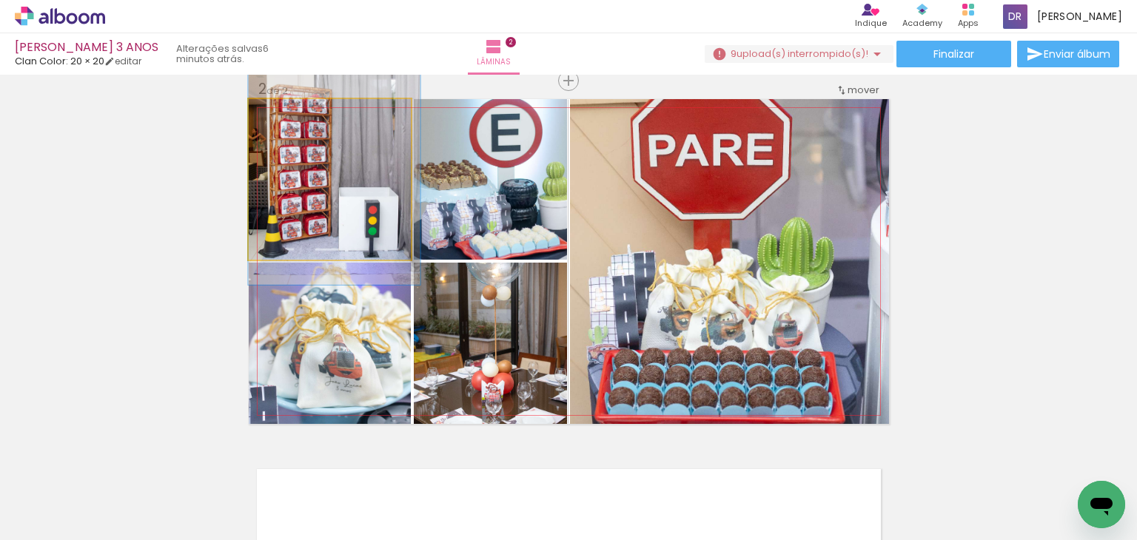
drag, startPoint x: 303, startPoint y: 155, endPoint x: 312, endPoint y: 131, distance: 25.6
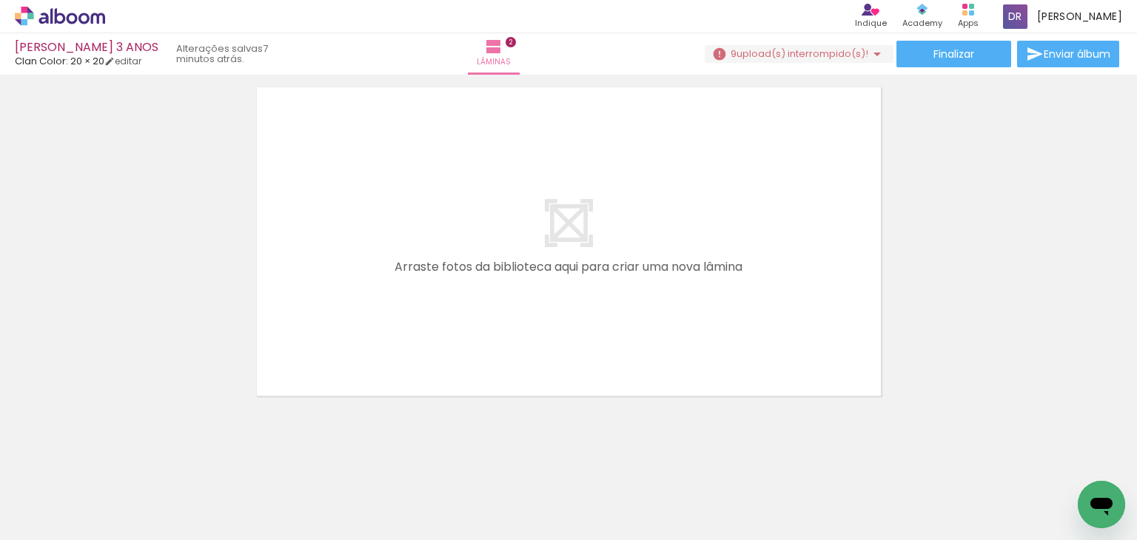
scroll to position [761, 0]
click at [780, 47] on span "upload(s) interrompido(s)!" at bounding box center [802, 54] width 132 height 14
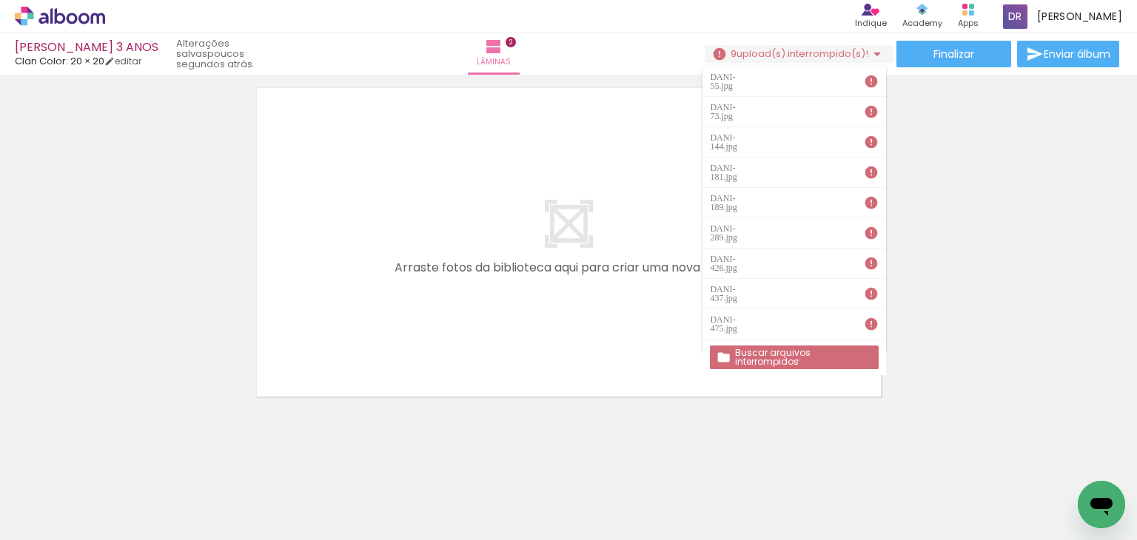
click at [0, 0] on slot "Buscar arquivos interrompidos" at bounding box center [0, 0] width 0 height 0
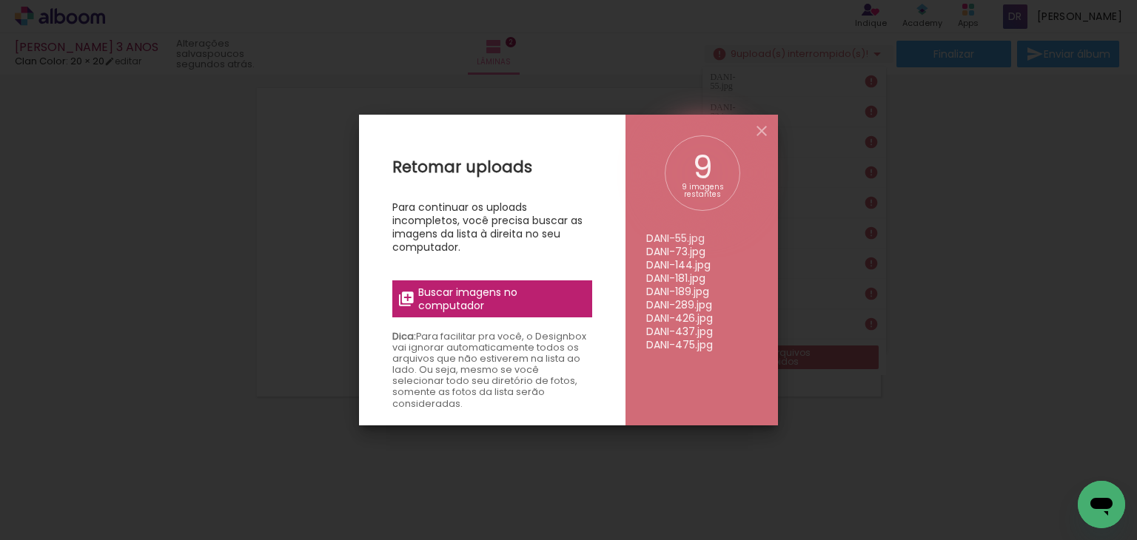
click at [496, 294] on span "Buscar imagens no computador" at bounding box center [500, 299] width 165 height 27
click at [0, 0] on input "file" at bounding box center [0, 0] width 0 height 0
click at [755, 132] on iron-icon at bounding box center [761, 131] width 18 height 18
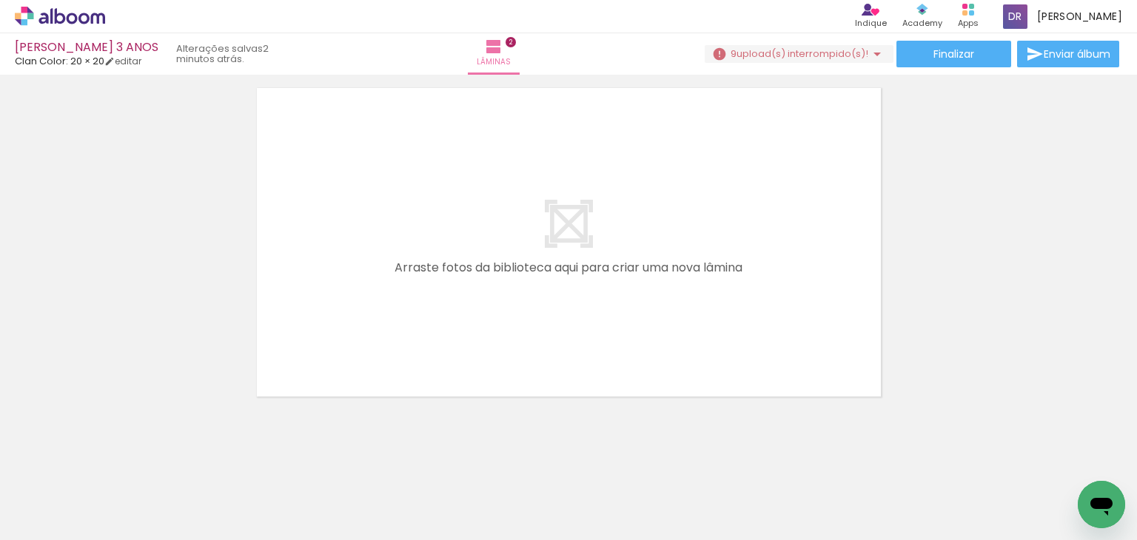
click at [81, 17] on icon at bounding box center [60, 16] width 90 height 19
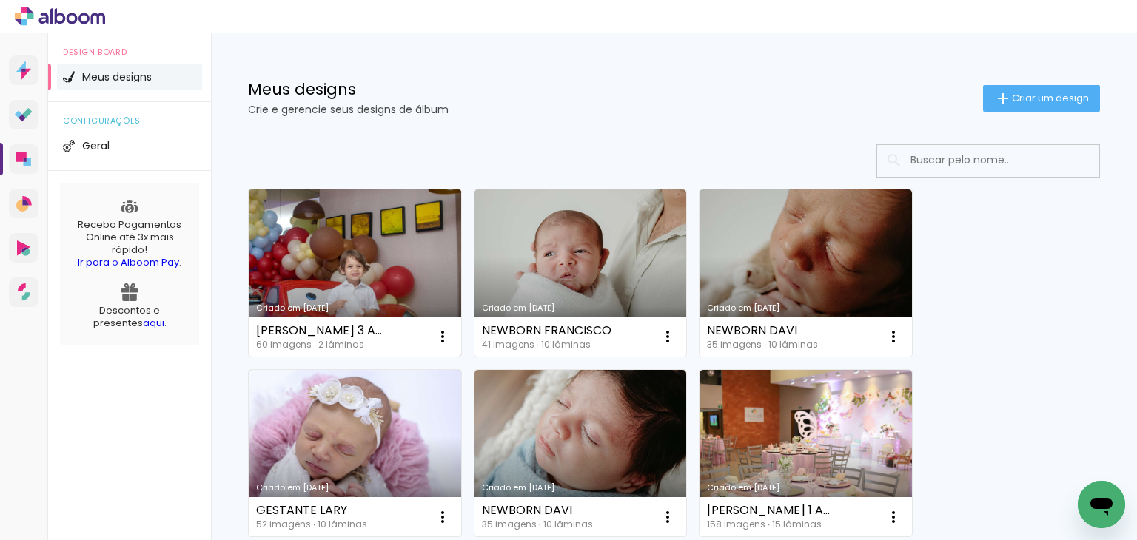
click at [394, 233] on link "Criado em [DATE]" at bounding box center [355, 272] width 212 height 167
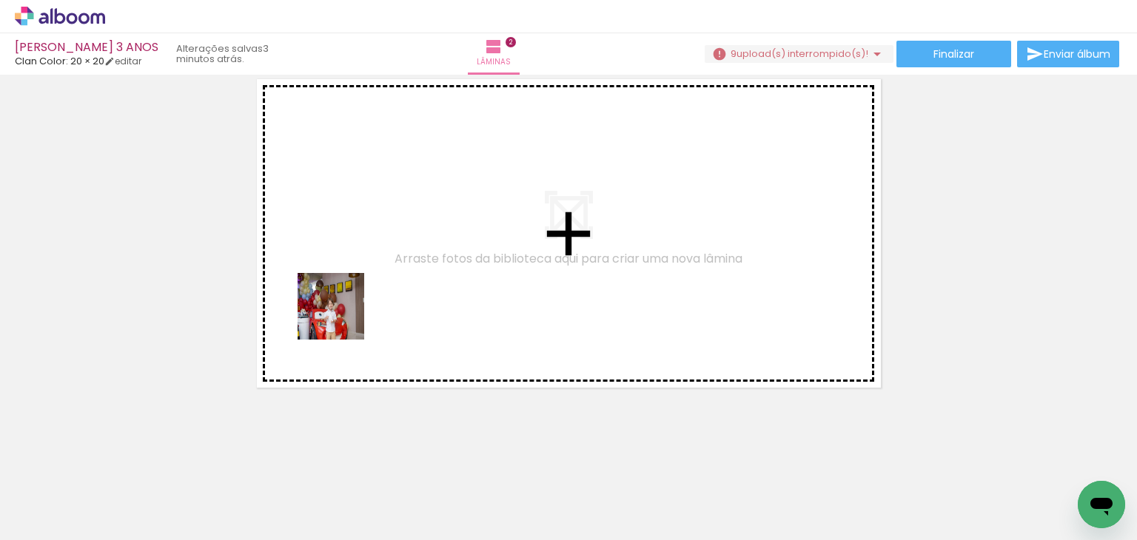
drag, startPoint x: 156, startPoint y: 494, endPoint x: 349, endPoint y: 311, distance: 265.9
click at [349, 311] on quentale-workspace at bounding box center [568, 270] width 1137 height 540
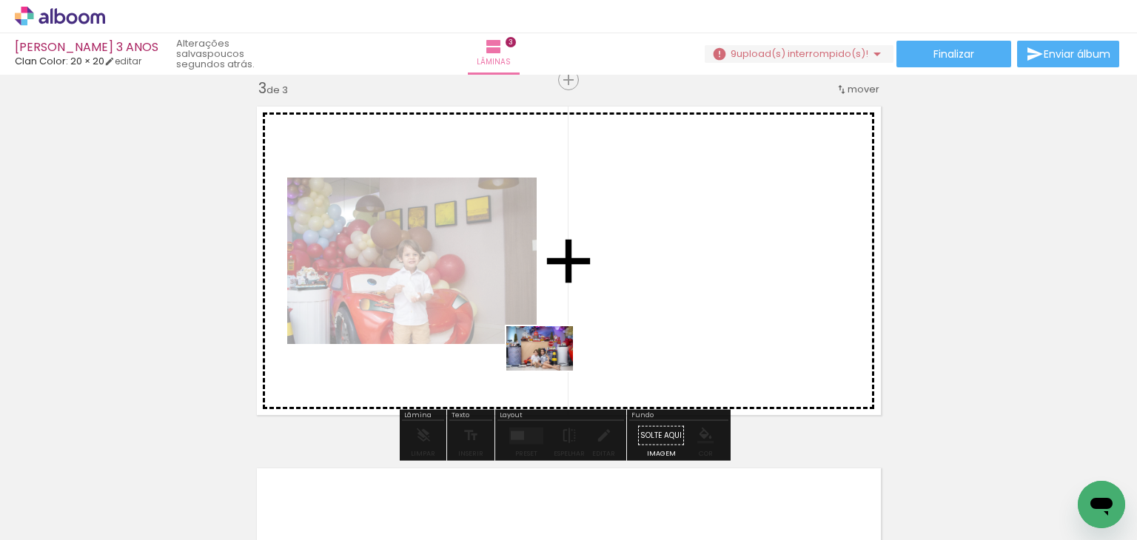
drag, startPoint x: 311, startPoint y: 494, endPoint x: 550, endPoint y: 368, distance: 270.7
click at [550, 368] on quentale-workspace at bounding box center [568, 270] width 1137 height 540
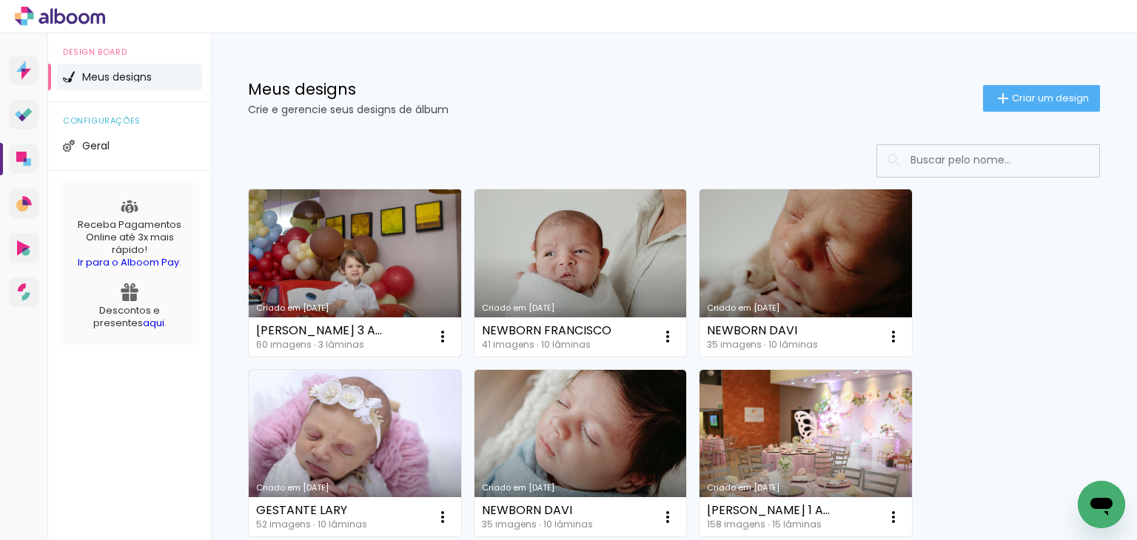
click at [399, 253] on link "Criado em [DATE]" at bounding box center [355, 272] width 212 height 167
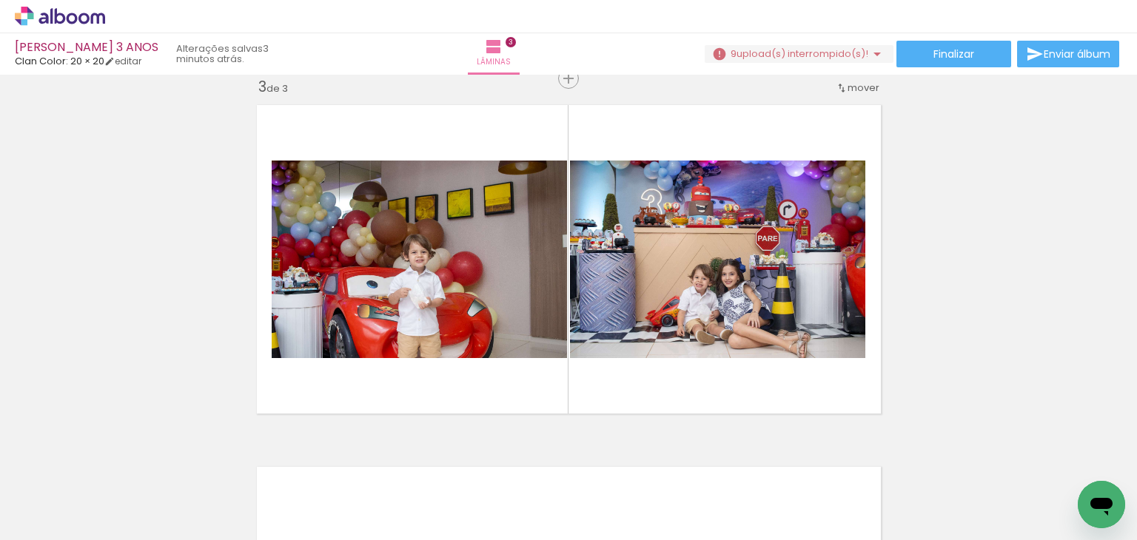
scroll to position [0, 2679]
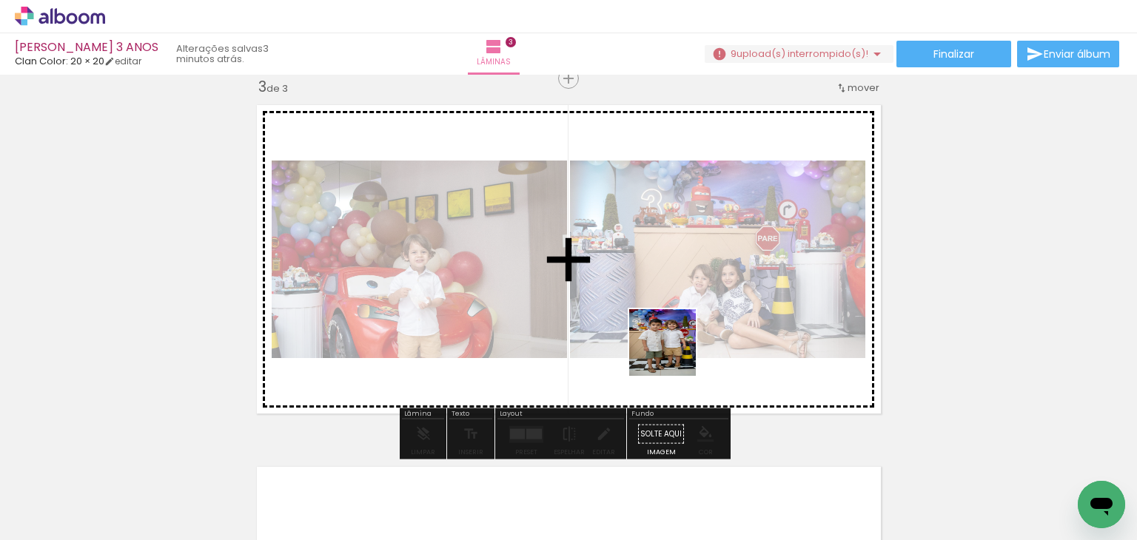
drag, startPoint x: 707, startPoint y: 488, endPoint x: 660, endPoint y: 329, distance: 165.8
click at [660, 329] on quentale-workspace at bounding box center [568, 270] width 1137 height 540
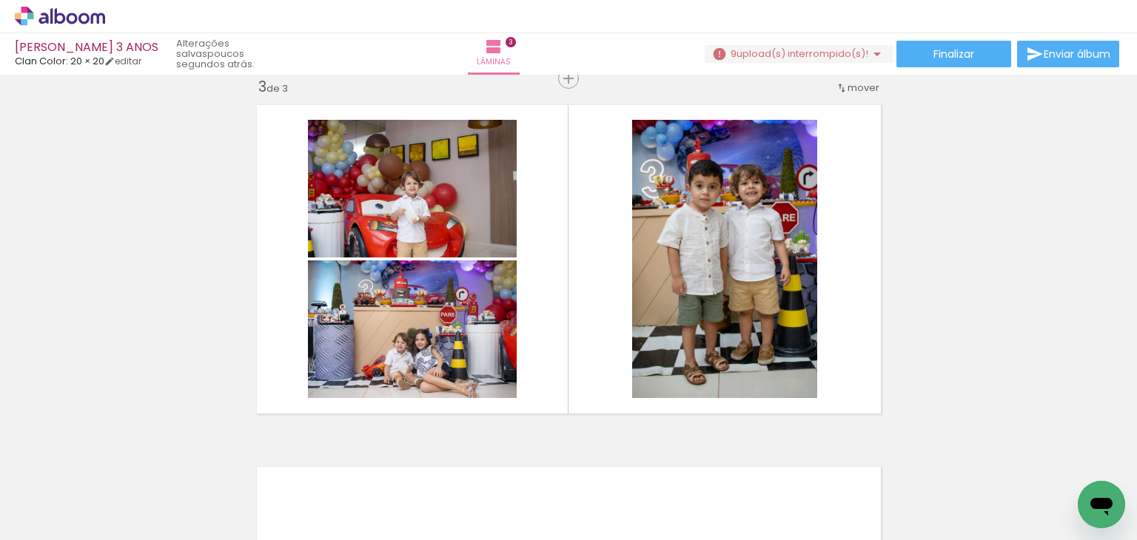
scroll to position [0, 2882]
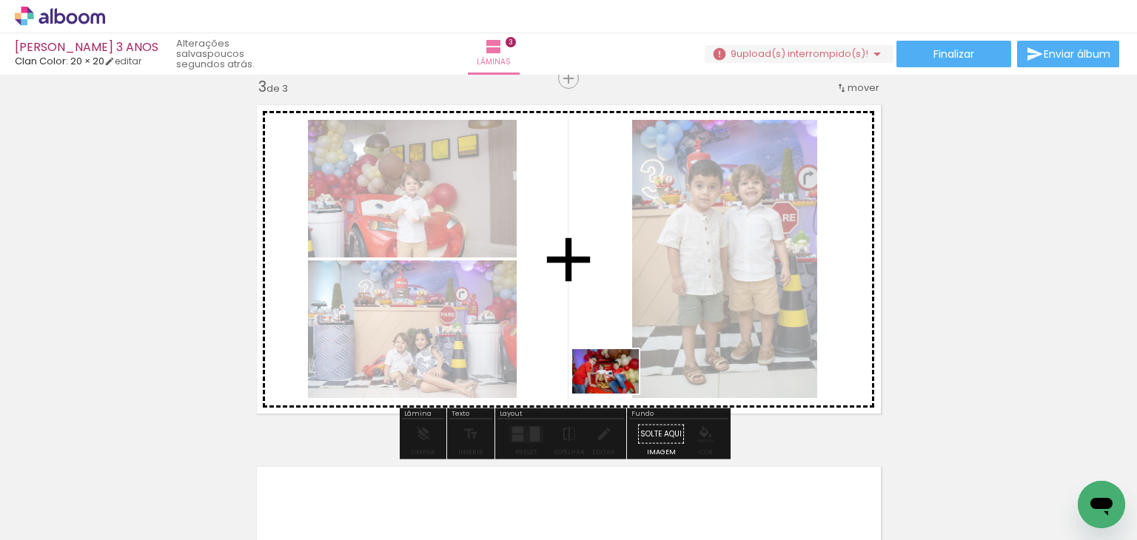
drag, startPoint x: 667, startPoint y: 499, endPoint x: 611, endPoint y: 388, distance: 123.4
click at [611, 388] on quentale-workspace at bounding box center [568, 270] width 1137 height 540
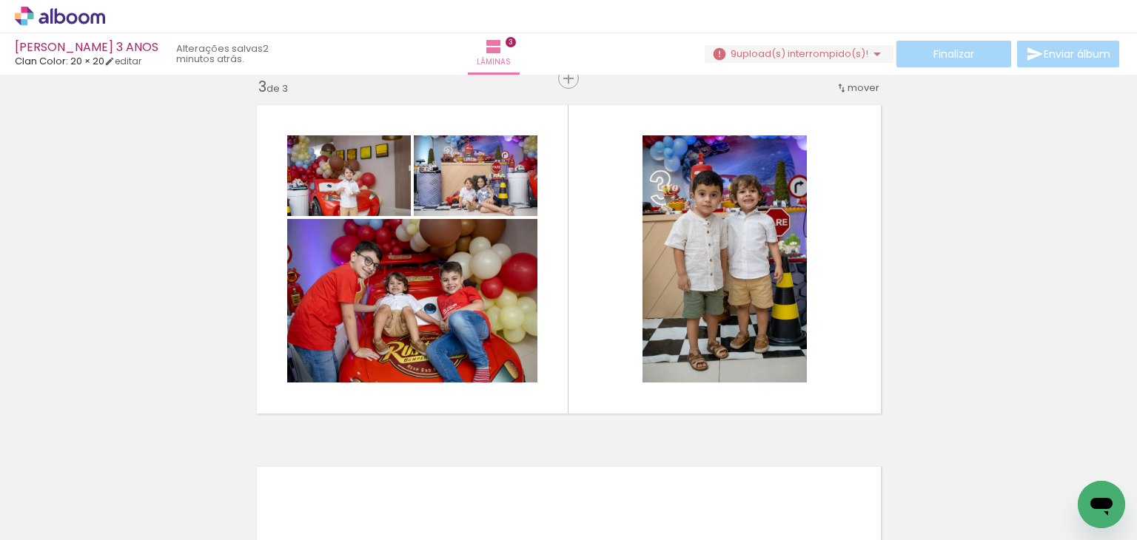
scroll to position [0, 3479]
drag, startPoint x: 807, startPoint y: 504, endPoint x: 662, endPoint y: 421, distance: 167.0
click at [662, 421] on quentale-workspace at bounding box center [568, 270] width 1137 height 540
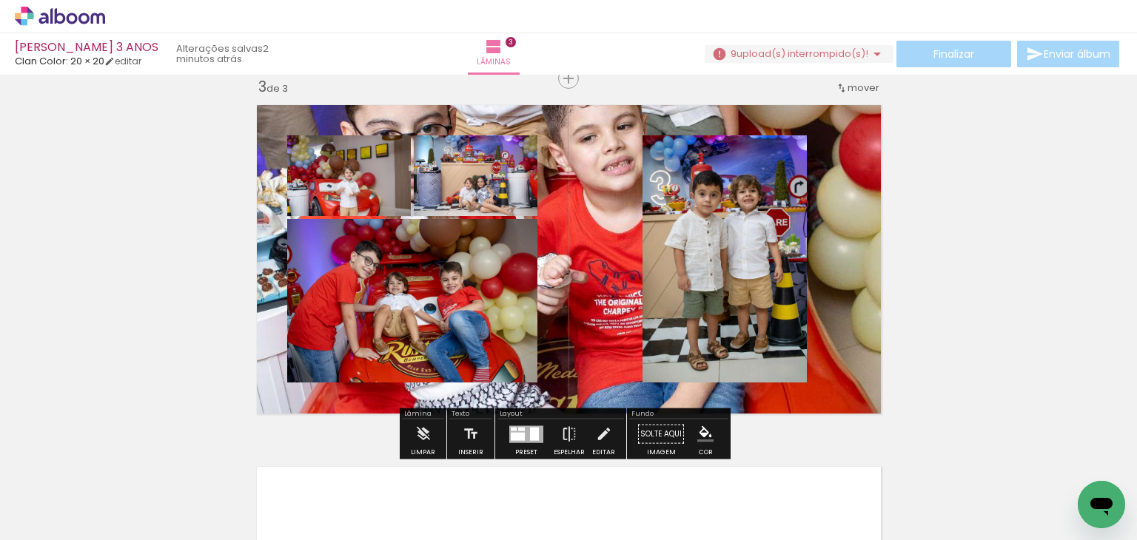
click at [966, 317] on div "Inserir lâmina 1 de 3 Inserir lâmina 2 de 3 Inserir lâmina 3 de 3" at bounding box center [568, 60] width 1137 height 1448
drag, startPoint x: 835, startPoint y: 303, endPoint x: 795, endPoint y: 277, distance: 47.4
click at [795, 277] on quentale-layouter at bounding box center [569, 259] width 640 height 325
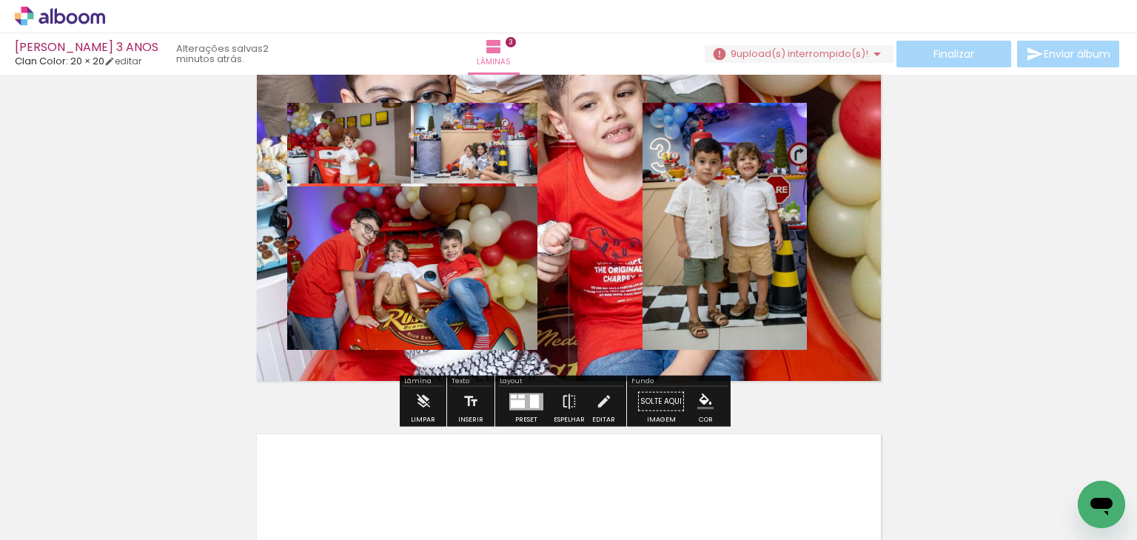
scroll to position [778, 0]
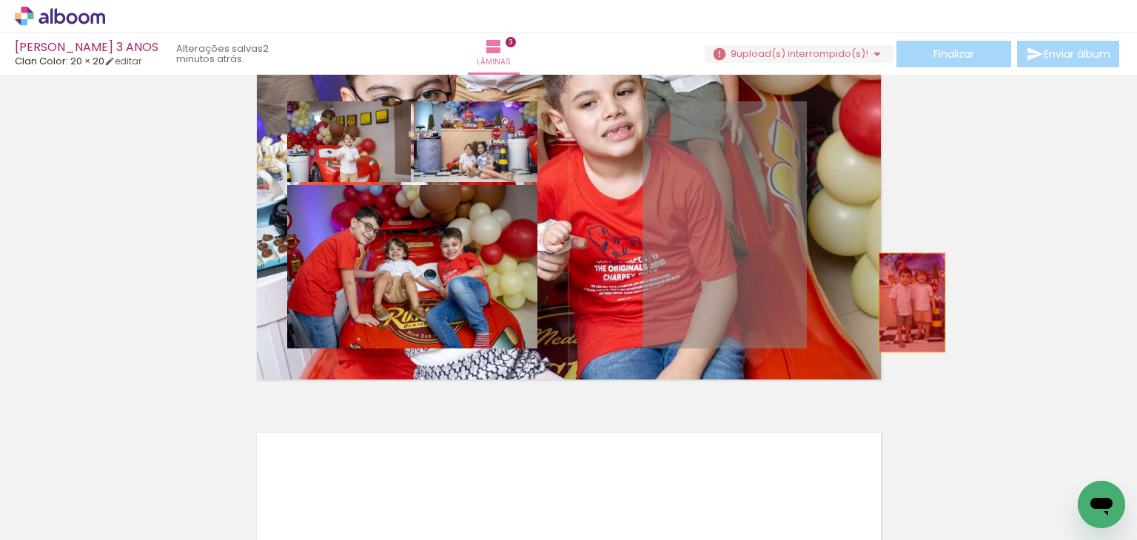
drag, startPoint x: 679, startPoint y: 274, endPoint x: 993, endPoint y: 320, distance: 317.1
click at [993, 320] on div "Inserir lâmina 1 de 3 Inserir lâmina 2 de 3 Inserir lâmina 3 de 3" at bounding box center [568, 26] width 1137 height 1448
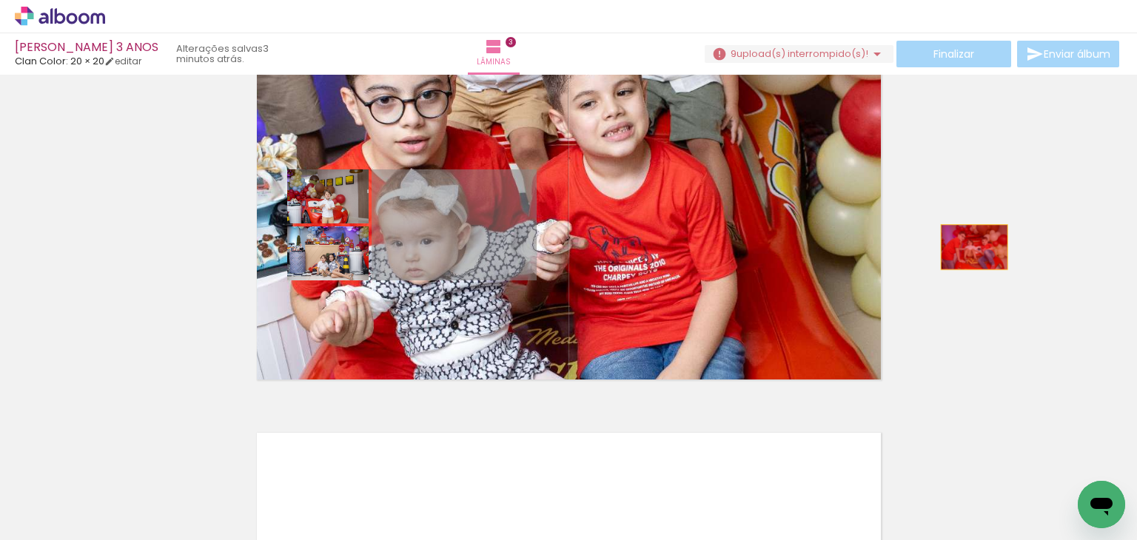
drag, startPoint x: 496, startPoint y: 219, endPoint x: 976, endPoint y: 250, distance: 481.2
click at [976, 250] on div "Inserir lâmina 1 de 3 Inserir lâmina 2 de 3 Inserir lâmina 3 de 3" at bounding box center [568, 26] width 1137 height 1448
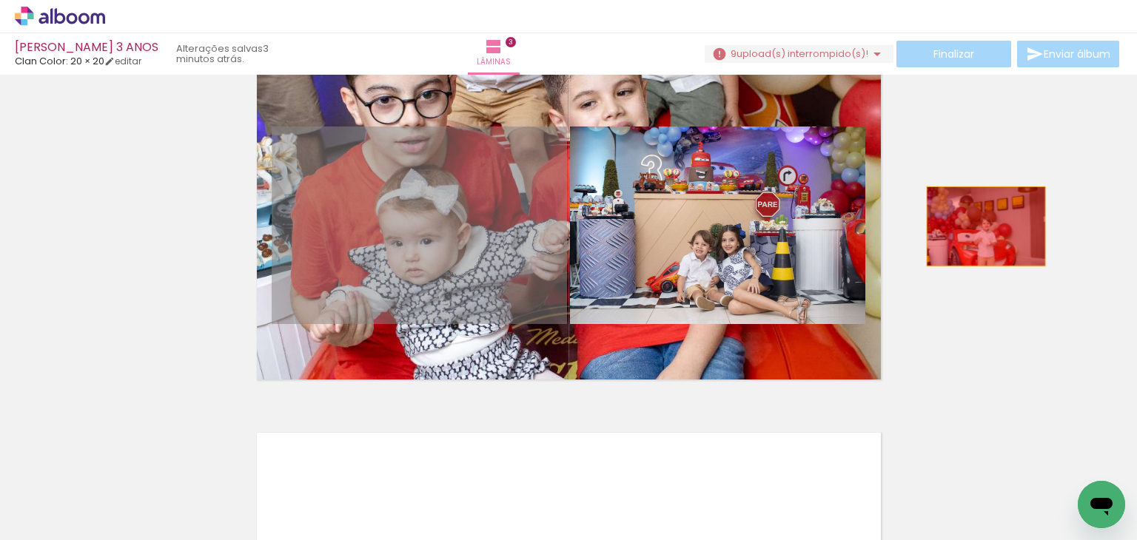
drag, startPoint x: 503, startPoint y: 220, endPoint x: 981, endPoint y: 226, distance: 478.0
click at [981, 226] on div "Inserir lâmina 1 de 3 Inserir lâmina 2 de 3 Inserir lâmina 3 de 3" at bounding box center [568, 26] width 1137 height 1448
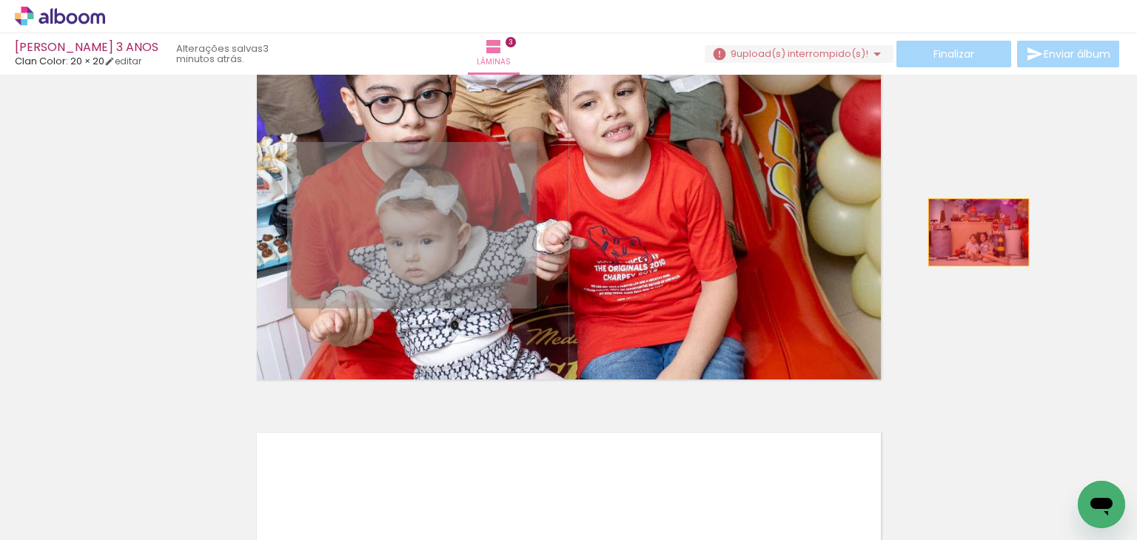
drag, startPoint x: 490, startPoint y: 225, endPoint x: 977, endPoint y: 234, distance: 487.7
click at [977, 234] on div "Inserir lâmina 1 de 3 Inserir lâmina 2 de 3 Inserir lâmina 3 de 3" at bounding box center [568, 26] width 1137 height 1448
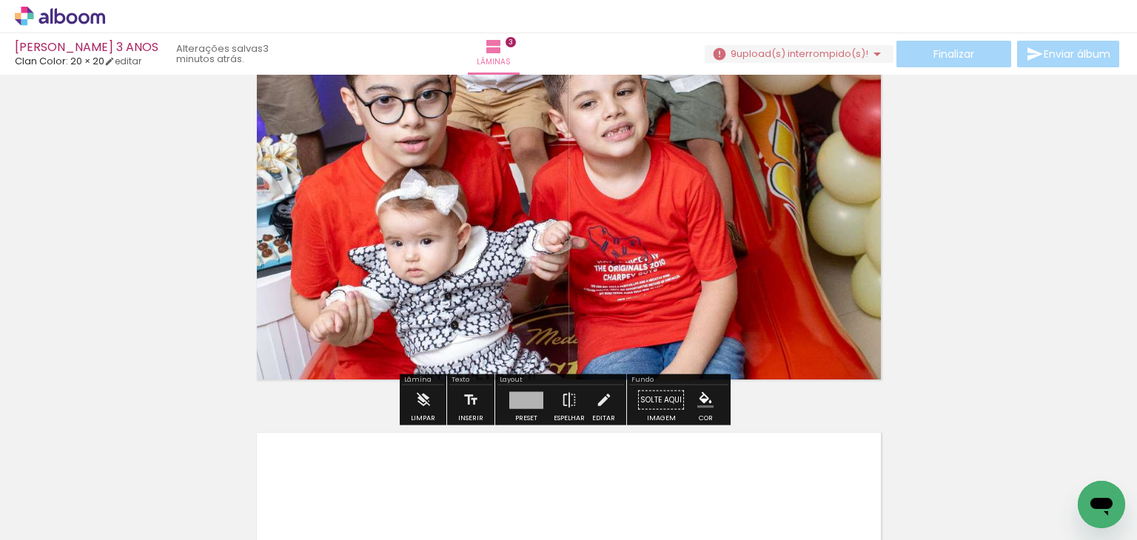
drag, startPoint x: 744, startPoint y: 231, endPoint x: 737, endPoint y: 225, distance: 9.5
click at [737, 225] on quentale-layouter at bounding box center [569, 225] width 640 height 325
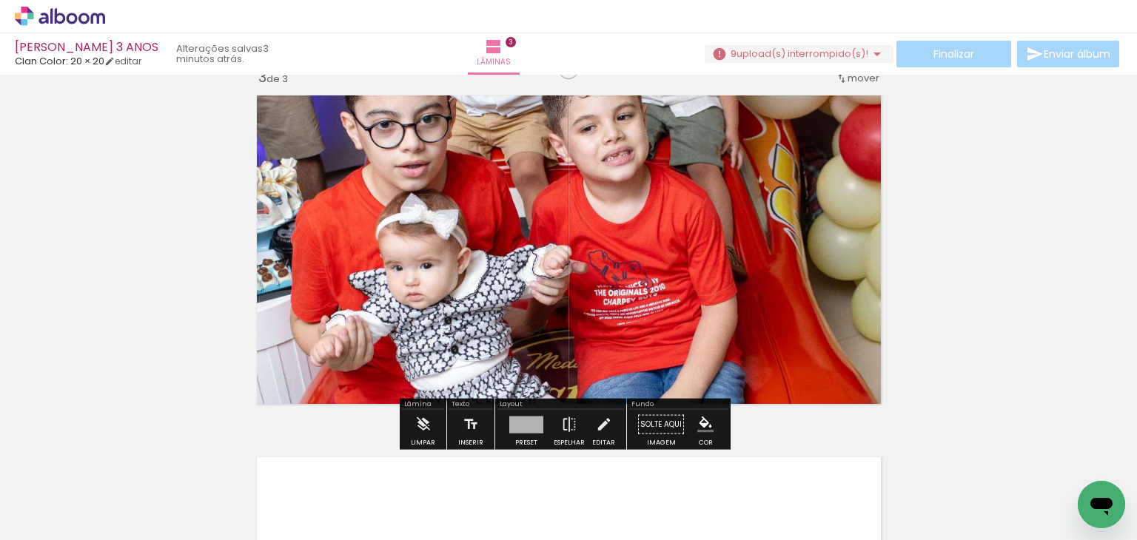
scroll to position [755, 0]
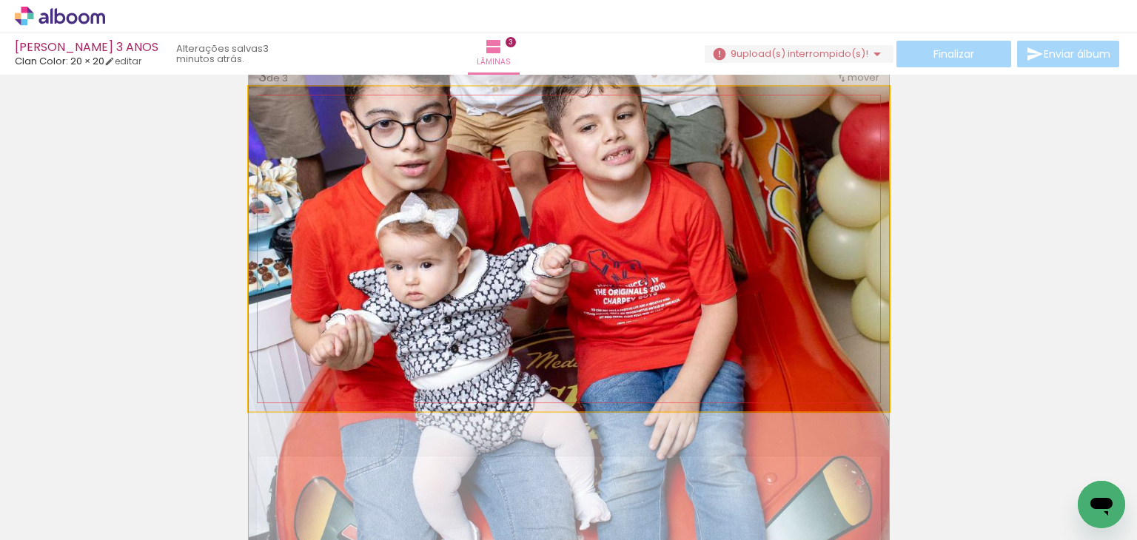
click at [737, 225] on quentale-photo at bounding box center [569, 249] width 640 height 325
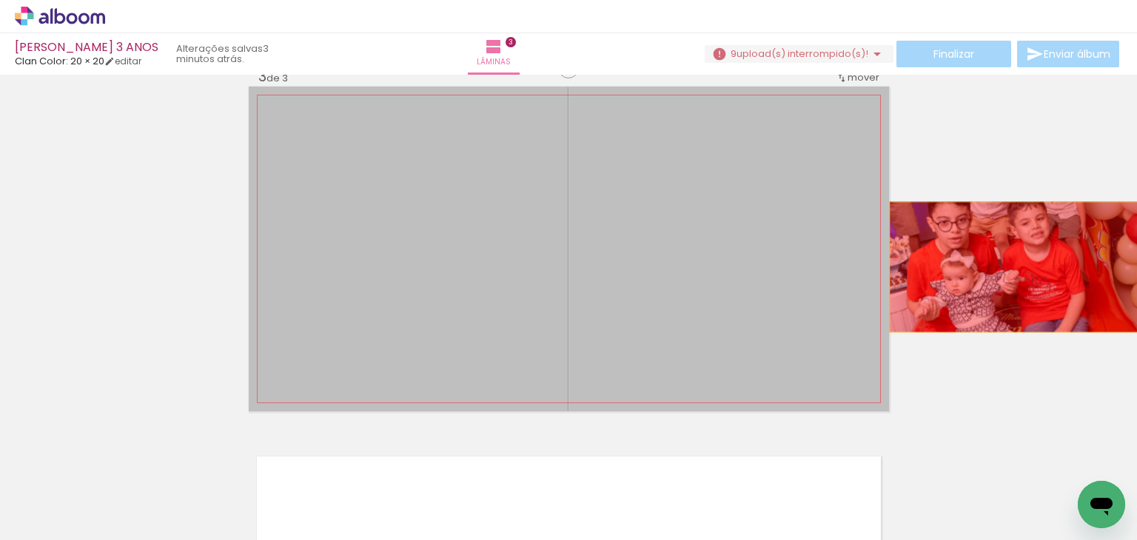
drag, startPoint x: 737, startPoint y: 225, endPoint x: 1017, endPoint y: 274, distance: 283.9
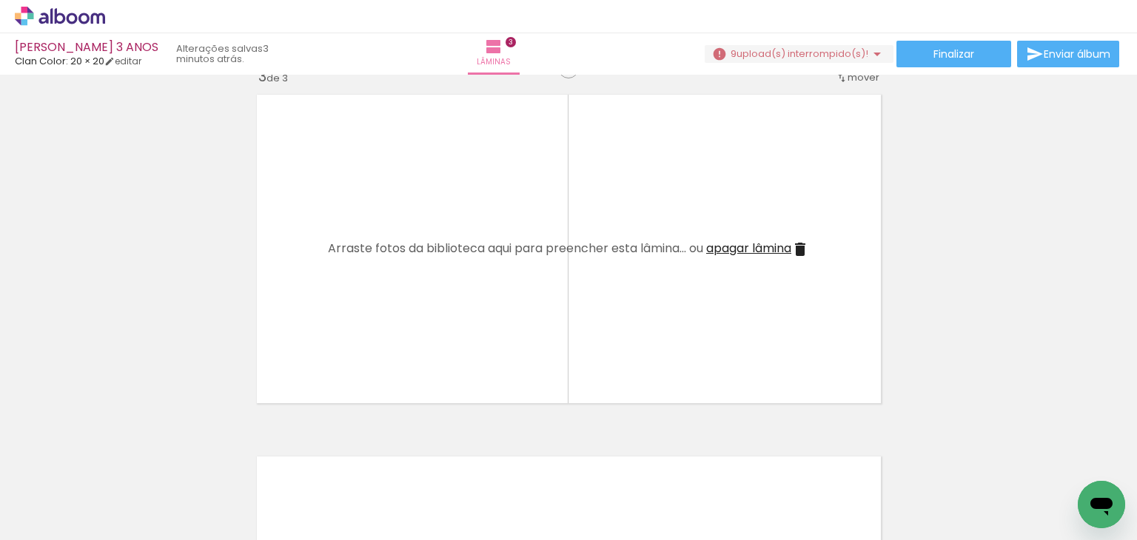
click at [767, 246] on span "apagar lâmina" at bounding box center [748, 248] width 85 height 17
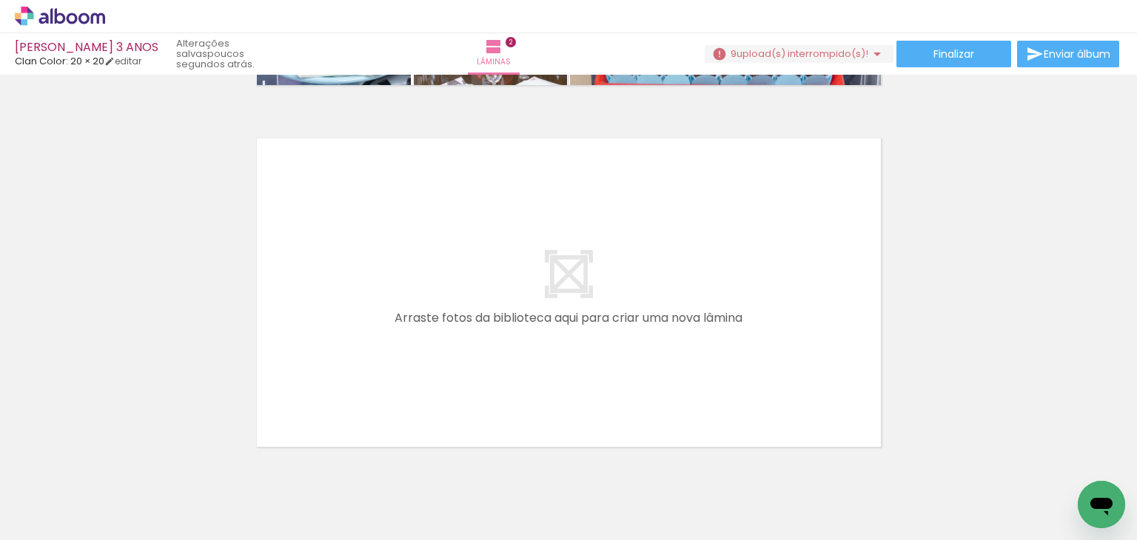
scroll to position [0, 0]
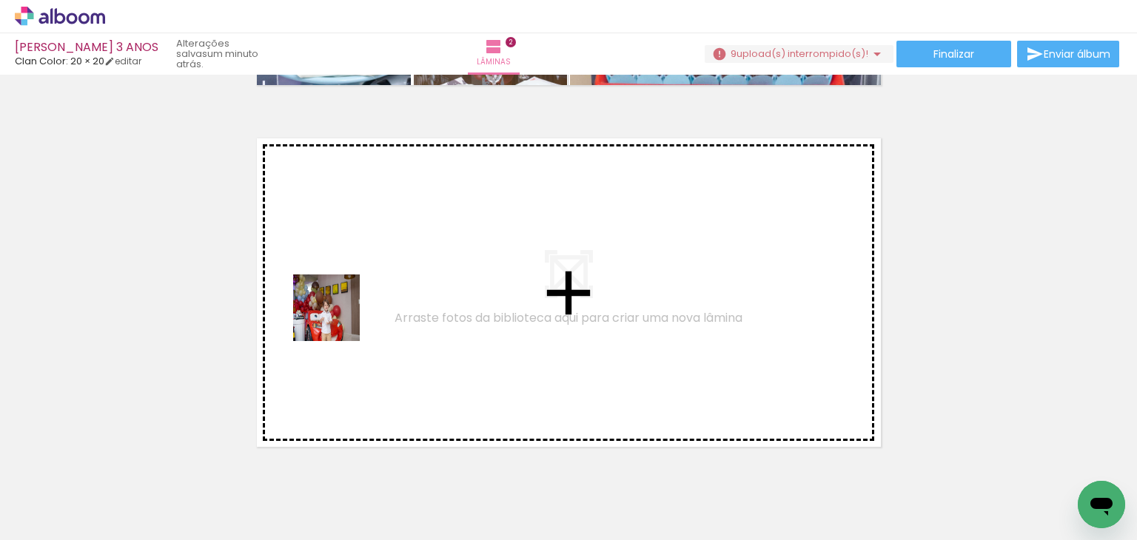
drag, startPoint x: 135, startPoint y: 495, endPoint x: 417, endPoint y: 247, distance: 375.4
click at [417, 247] on quentale-workspace at bounding box center [568, 270] width 1137 height 540
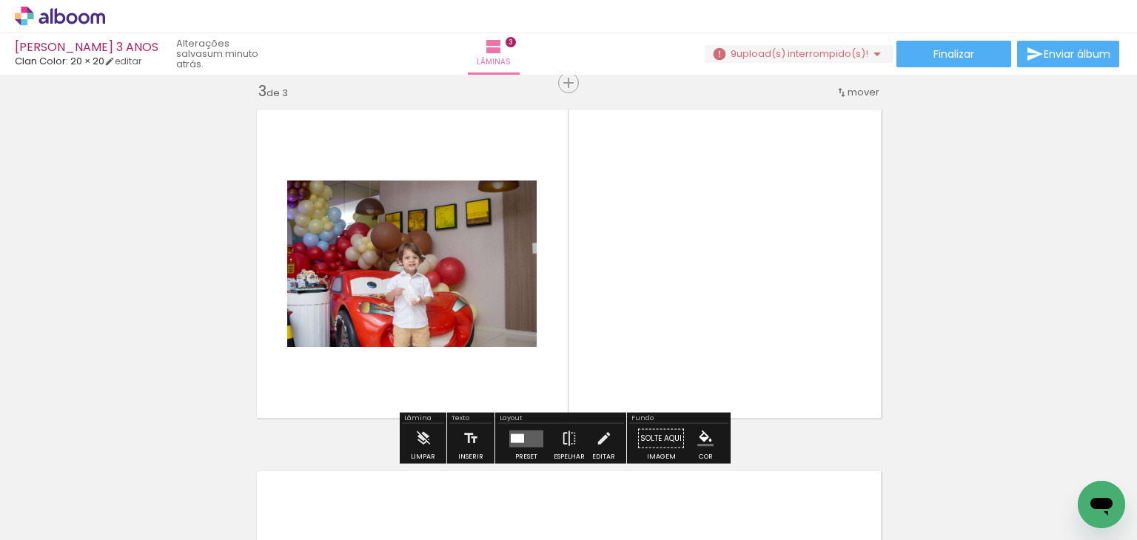
scroll to position [743, 0]
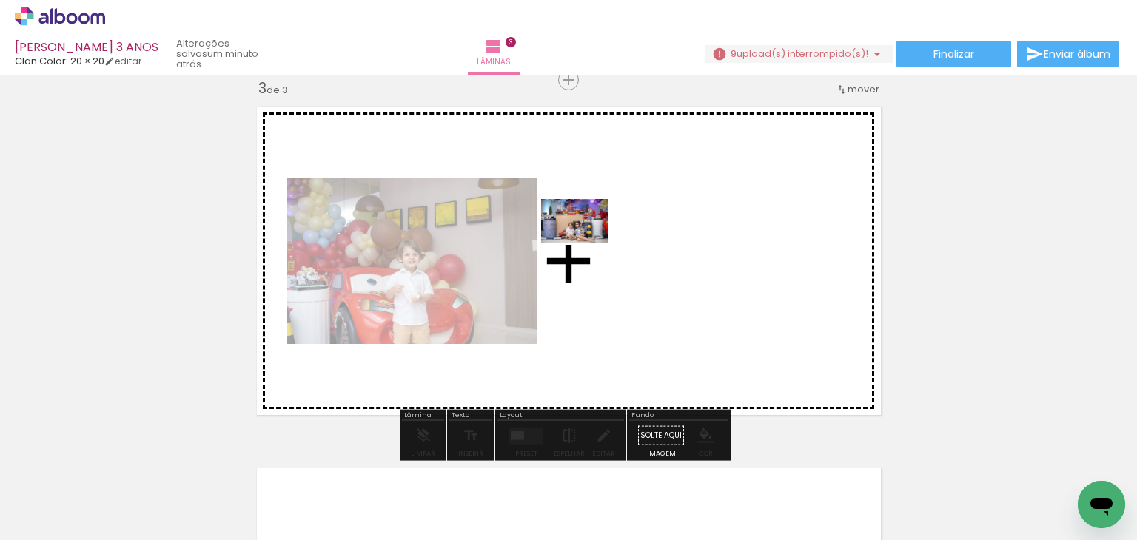
drag, startPoint x: 343, startPoint y: 474, endPoint x: 585, endPoint y: 243, distance: 333.9
click at [585, 243] on quentale-workspace at bounding box center [568, 270] width 1137 height 540
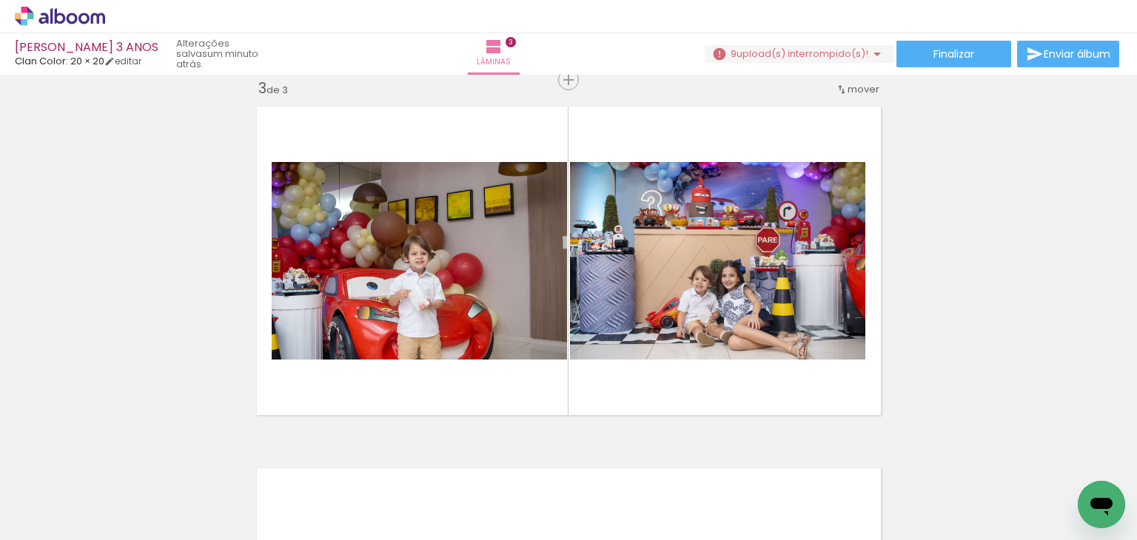
scroll to position [0, 1768]
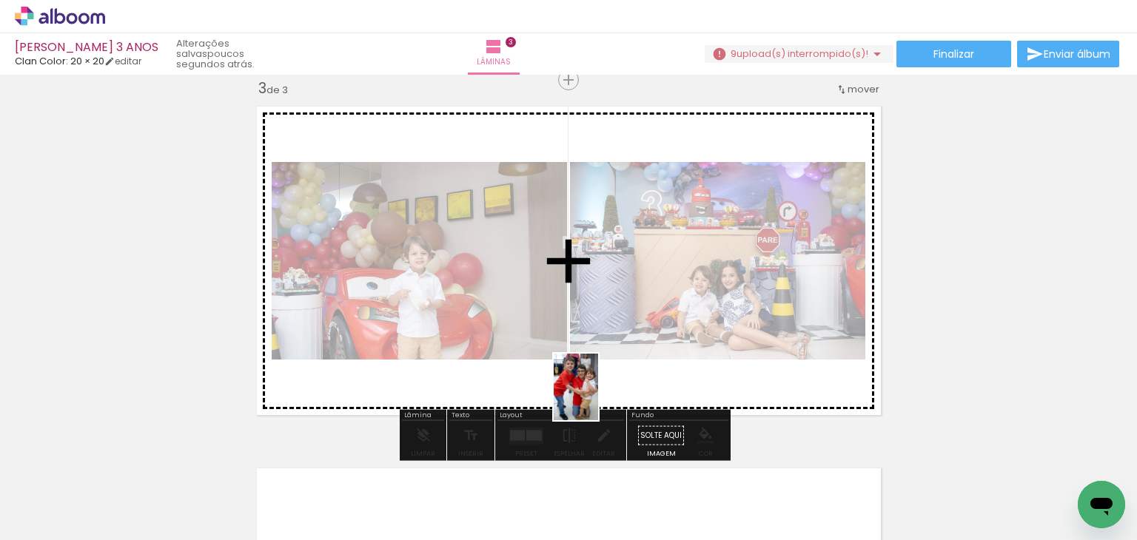
drag, startPoint x: 455, startPoint y: 505, endPoint x: 601, endPoint y: 394, distance: 182.8
click at [601, 394] on quentale-workspace at bounding box center [568, 270] width 1137 height 540
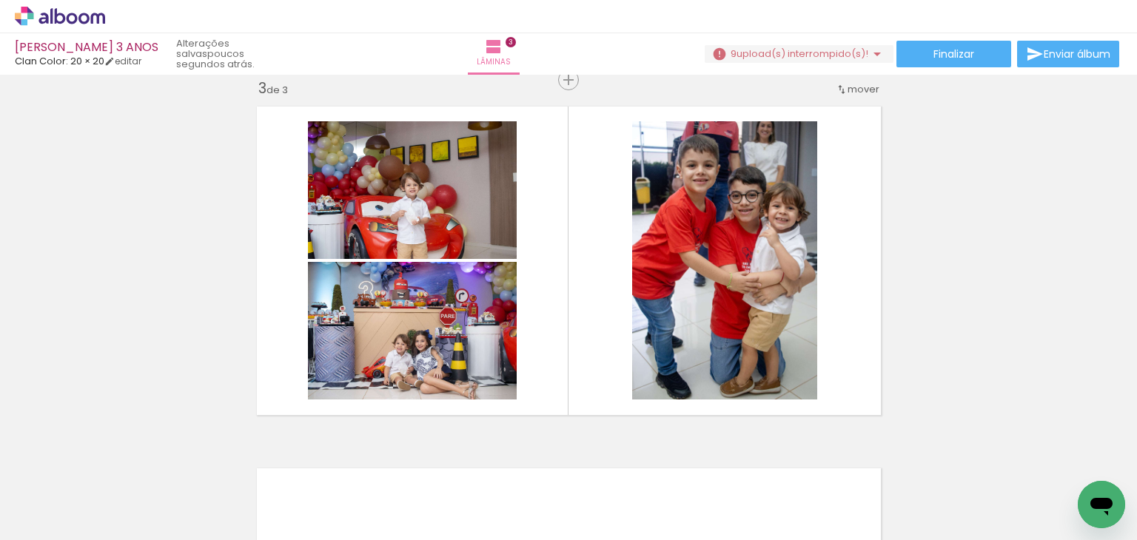
scroll to position [0, 2976]
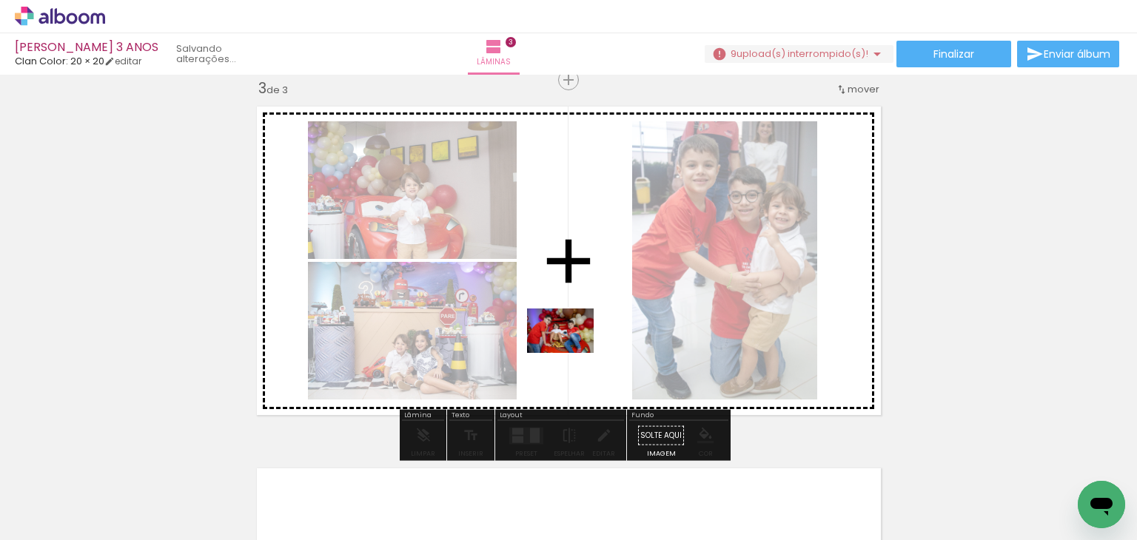
drag, startPoint x: 559, startPoint y: 485, endPoint x: 571, endPoint y: 352, distance: 133.7
click at [571, 352] on quentale-workspace at bounding box center [568, 270] width 1137 height 540
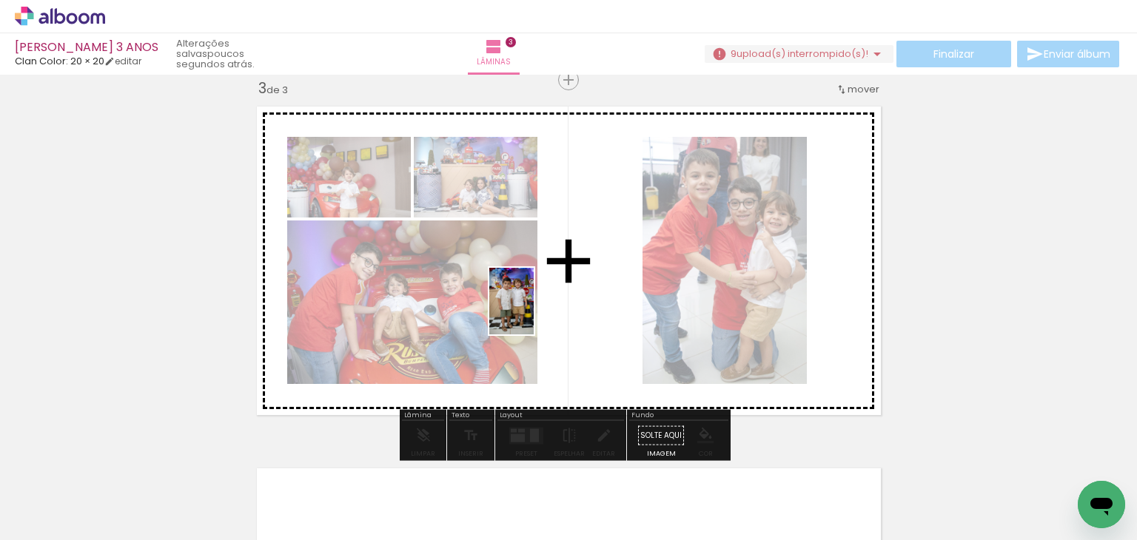
drag, startPoint x: 403, startPoint y: 498, endPoint x: 537, endPoint y: 306, distance: 234.8
click at [537, 306] on quentale-workspace at bounding box center [568, 270] width 1137 height 540
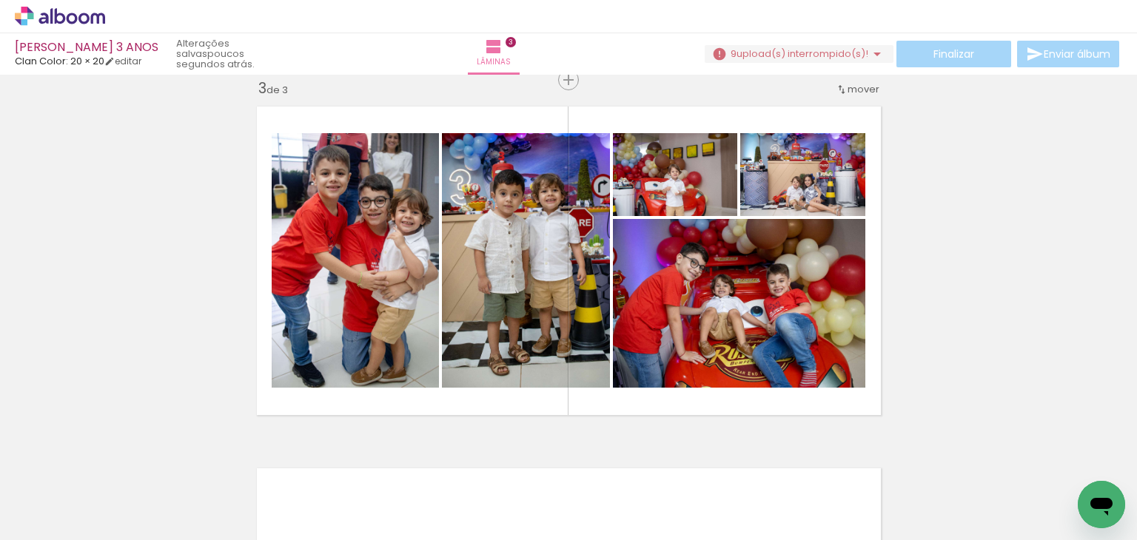
scroll to position [0, 3743]
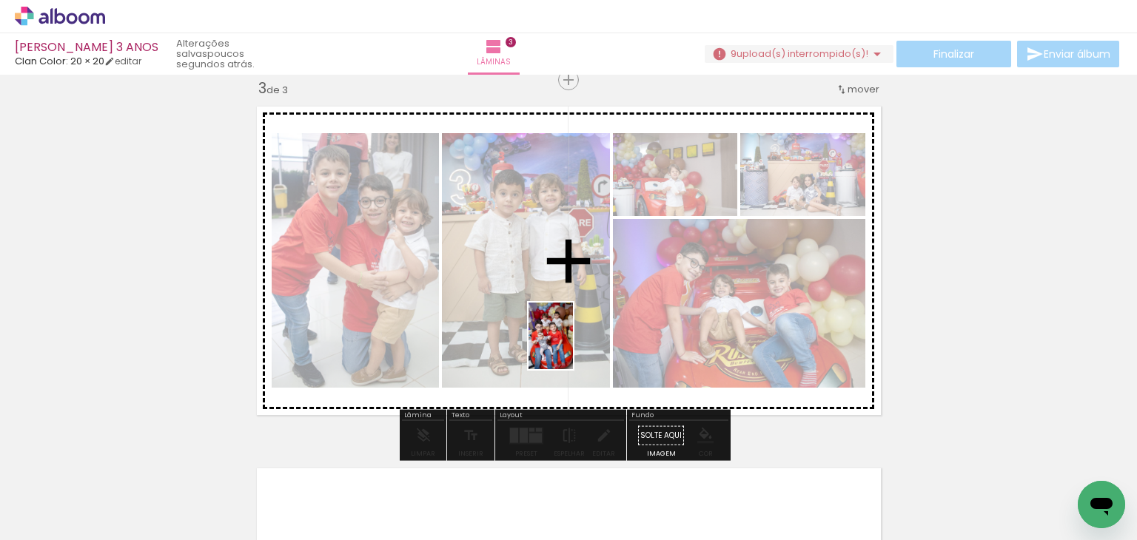
drag, startPoint x: 541, startPoint y: 479, endPoint x: 569, endPoint y: 336, distance: 146.3
click at [569, 336] on quentale-workspace at bounding box center [568, 270] width 1137 height 540
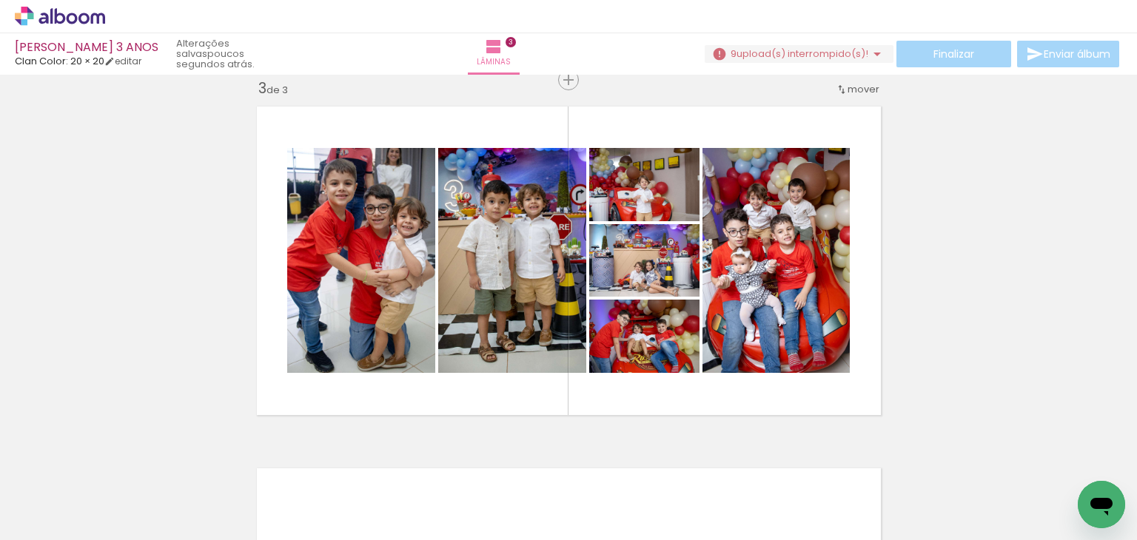
scroll to position [0, 2926]
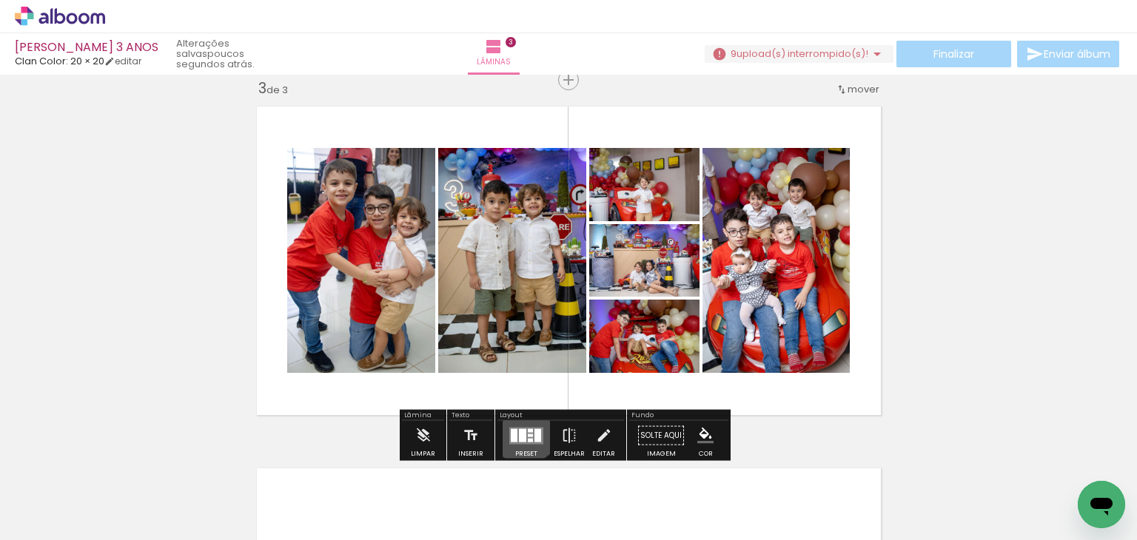
click at [521, 427] on quentale-layouter at bounding box center [526, 435] width 34 height 17
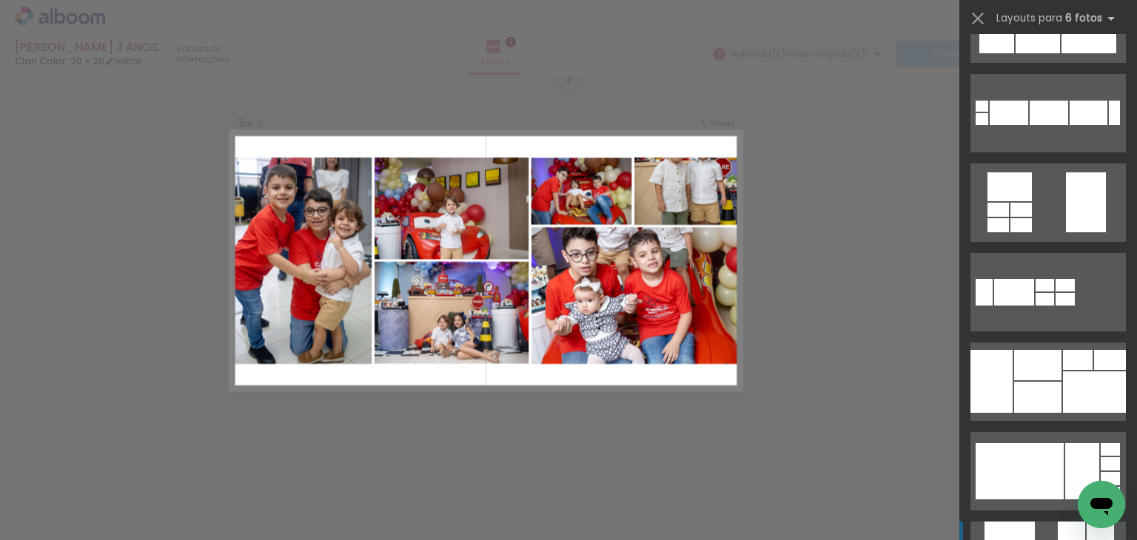
scroll to position [21300, 0]
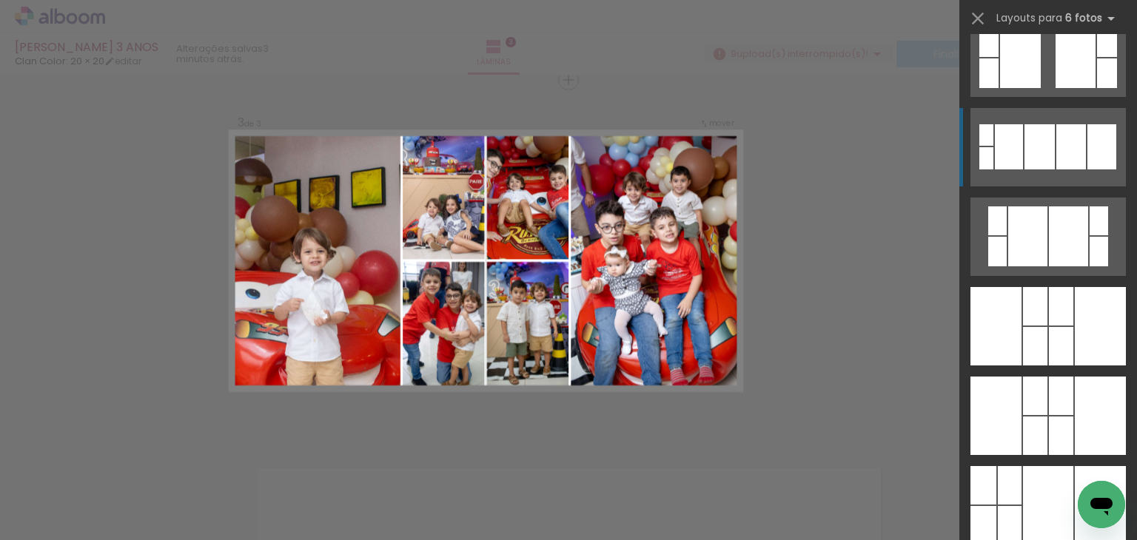
scroll to position [28140, 0]
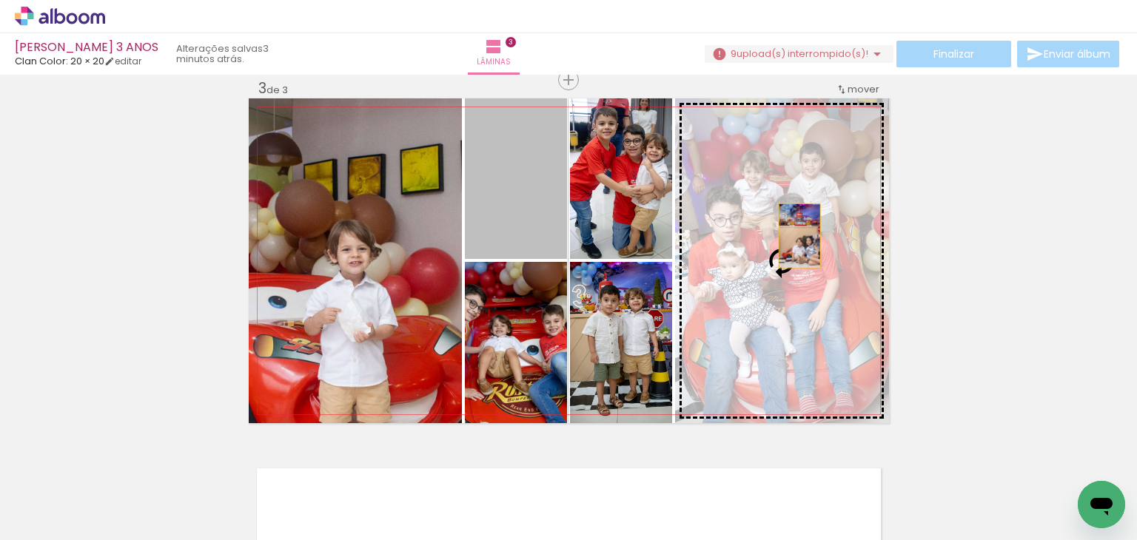
drag, startPoint x: 529, startPoint y: 190, endPoint x: 793, endPoint y: 238, distance: 268.4
click at [0, 0] on slot at bounding box center [0, 0] width 0 height 0
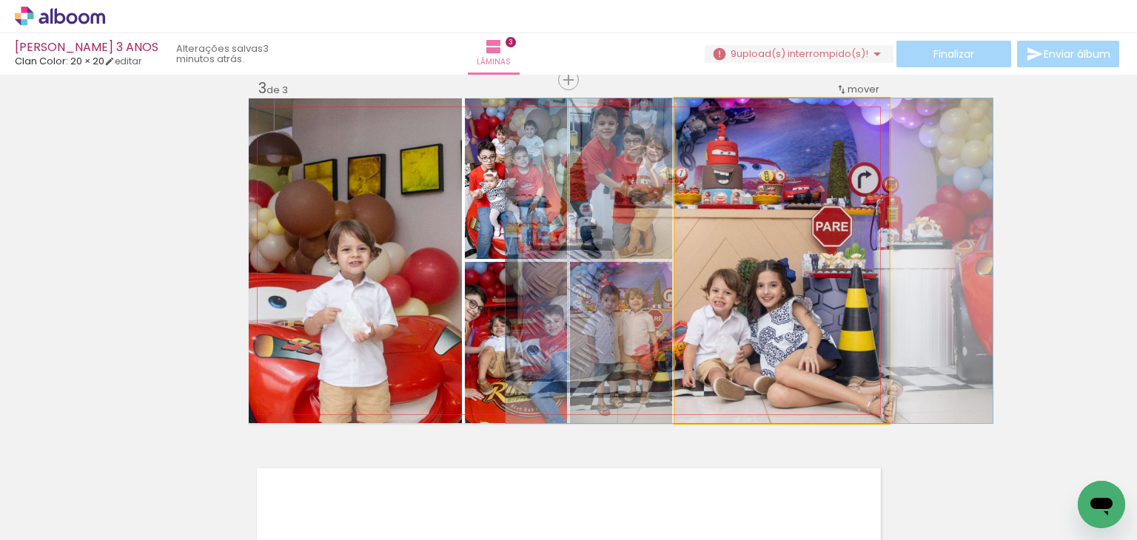
drag, startPoint x: 793, startPoint y: 238, endPoint x: 758, endPoint y: 229, distance: 35.7
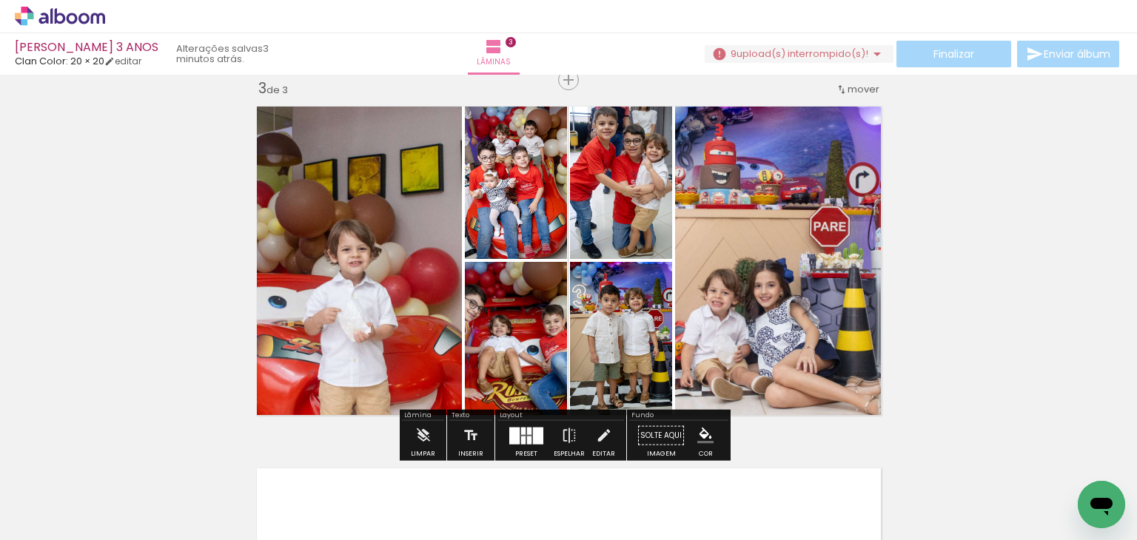
click at [527, 428] on div at bounding box center [529, 430] width 4 height 7
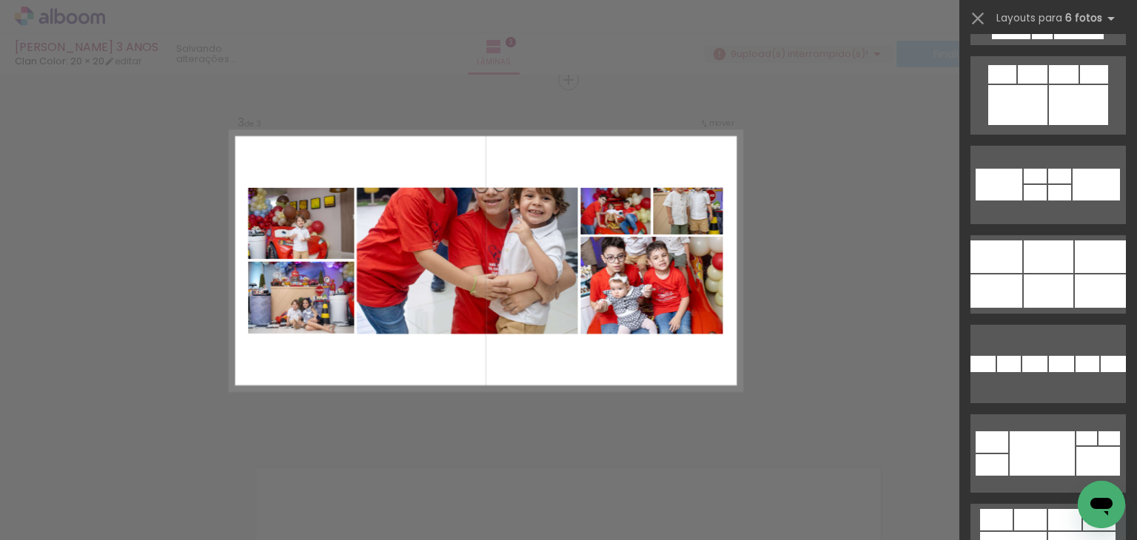
scroll to position [39299, 0]
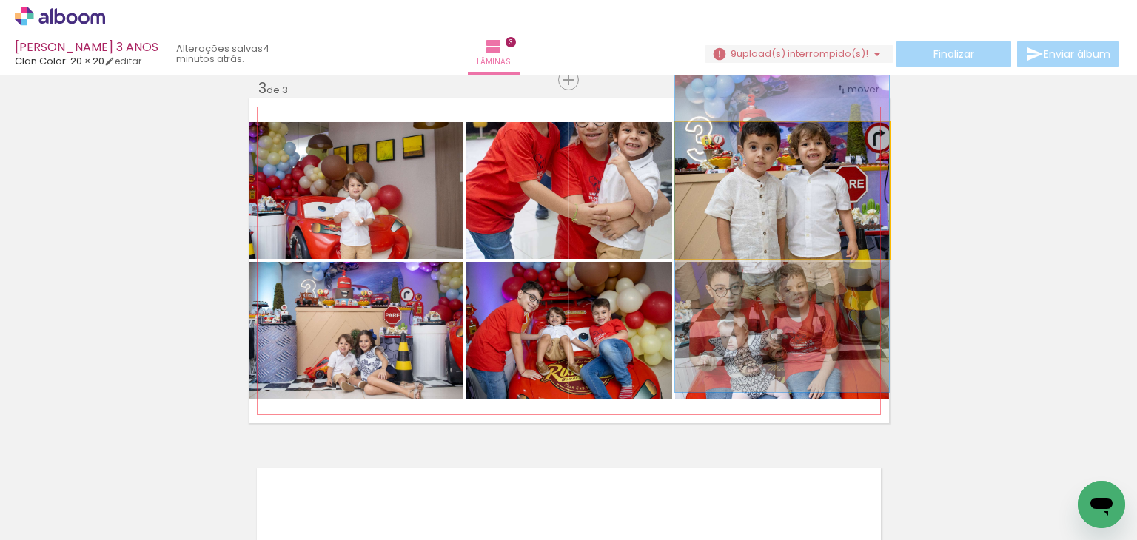
drag, startPoint x: 849, startPoint y: 199, endPoint x: 862, endPoint y: 242, distance: 44.7
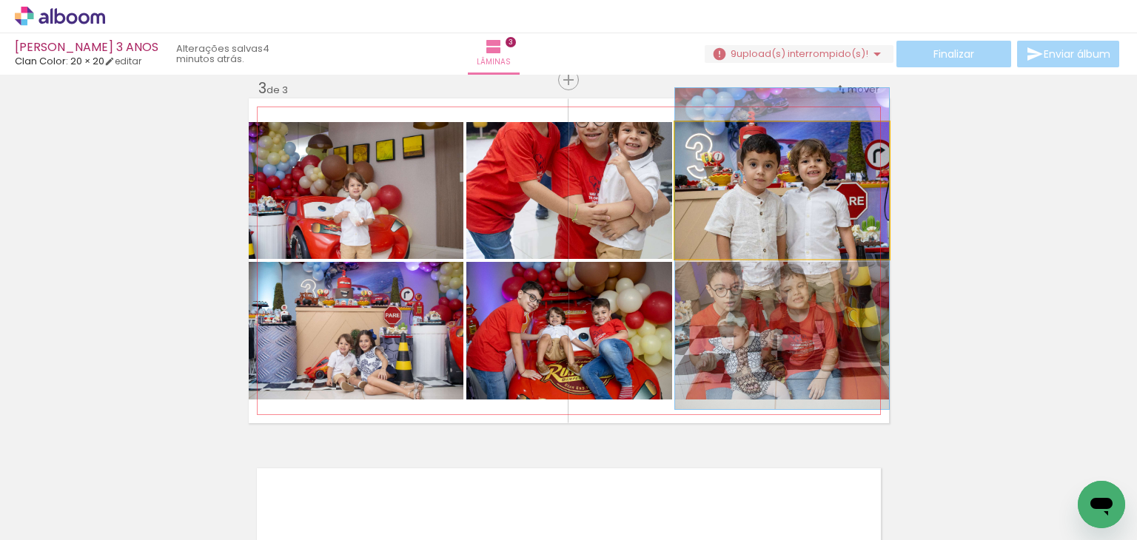
drag, startPoint x: 792, startPoint y: 202, endPoint x: 793, endPoint y: 215, distance: 12.6
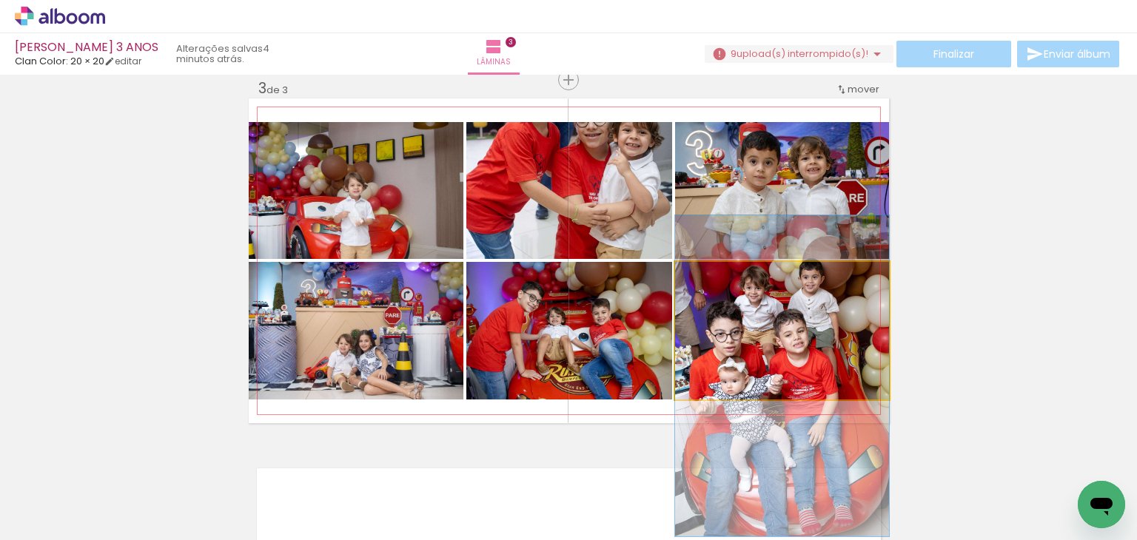
drag, startPoint x: 784, startPoint y: 320, endPoint x: 805, endPoint y: 366, distance: 50.0
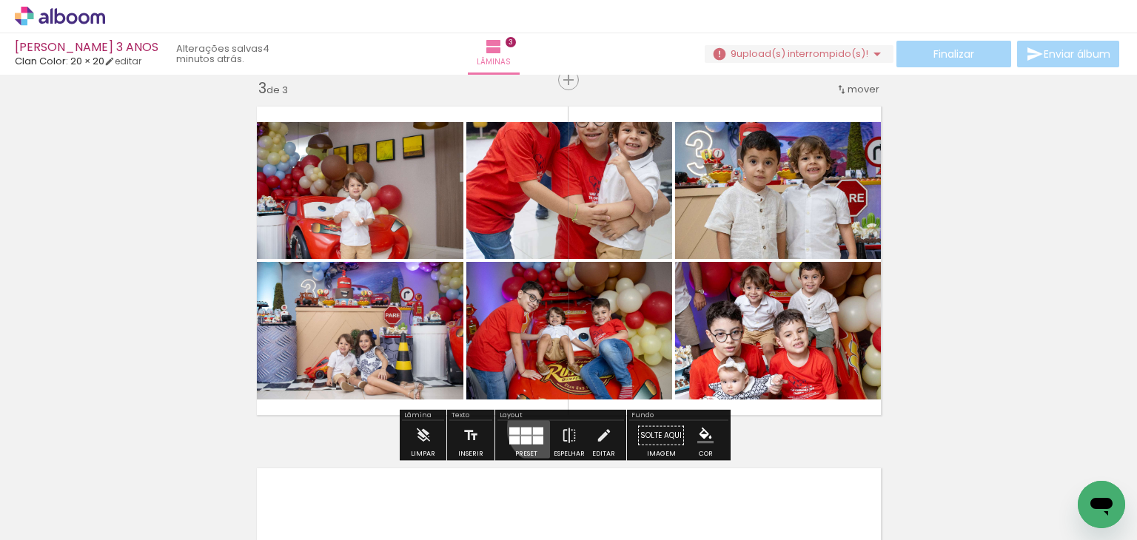
click at [538, 428] on div at bounding box center [538, 430] width 10 height 7
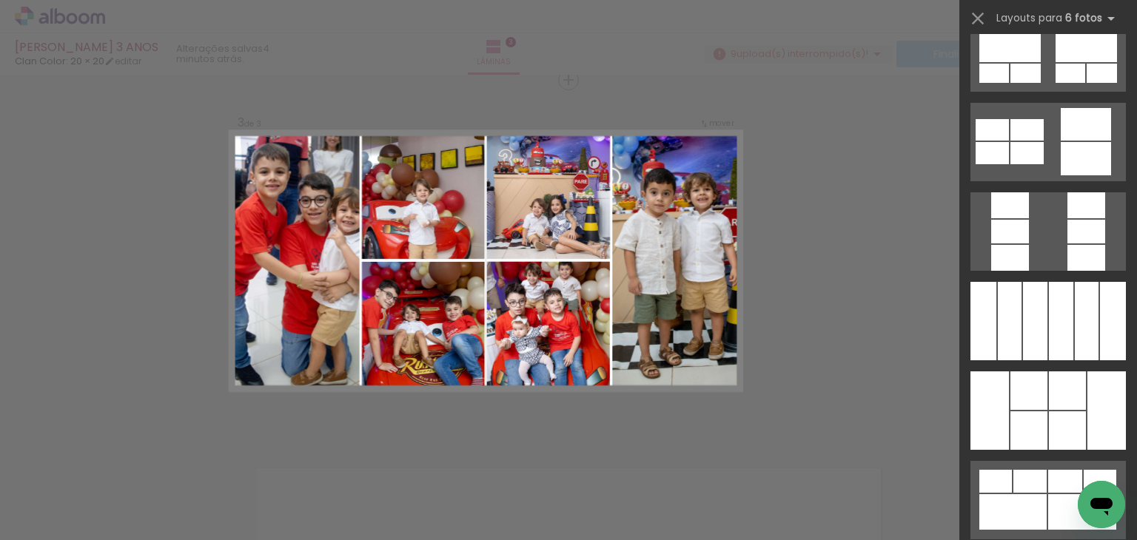
scroll to position [45425, 0]
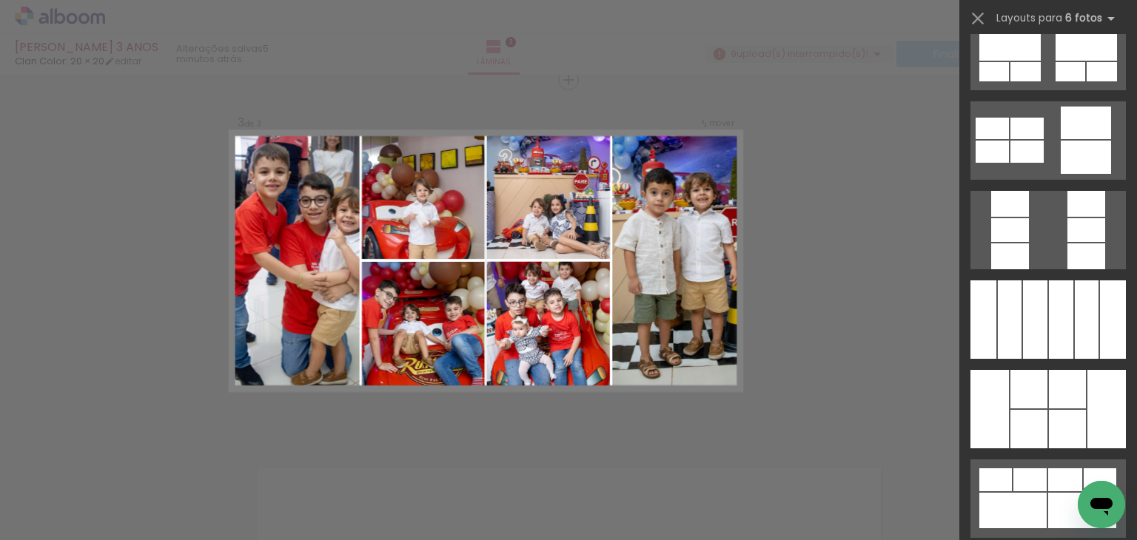
click at [1021, 359] on div at bounding box center [1009, 319] width 24 height 78
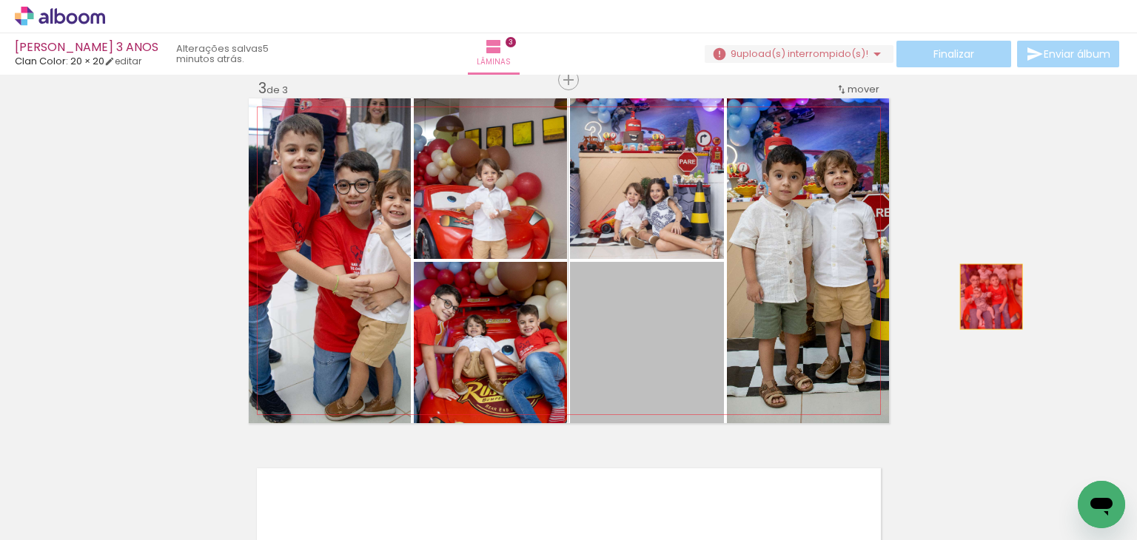
drag, startPoint x: 665, startPoint y: 326, endPoint x: 986, endPoint y: 297, distance: 321.7
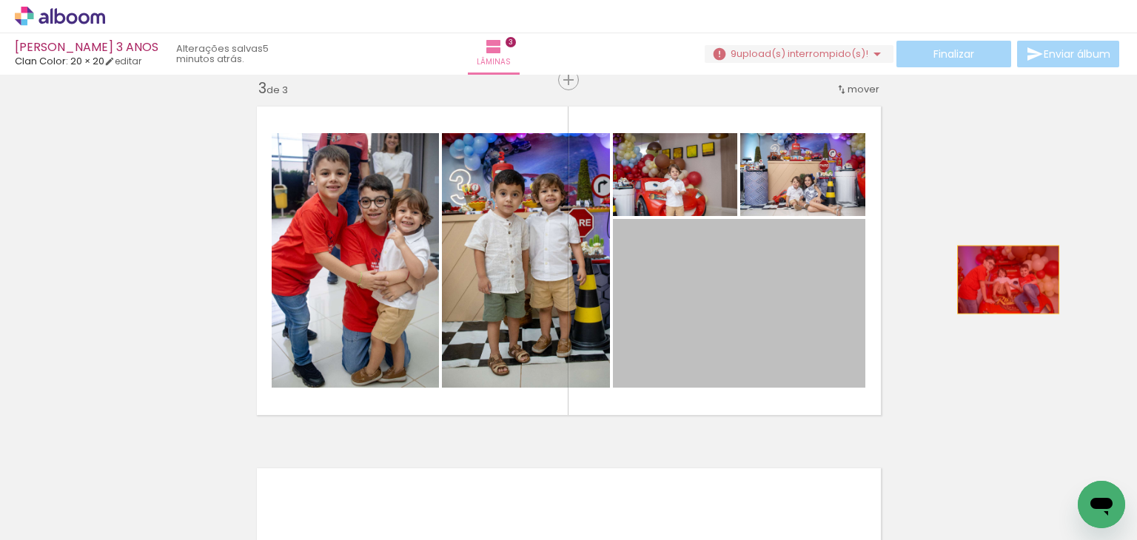
drag, startPoint x: 772, startPoint y: 314, endPoint x: 1009, endPoint y: 281, distance: 238.4
click at [1009, 281] on div "Inserir lâmina 1 de 3 Inserir lâmina 2 de 3 Inserir lâmina 3 de 3" at bounding box center [568, 61] width 1137 height 1448
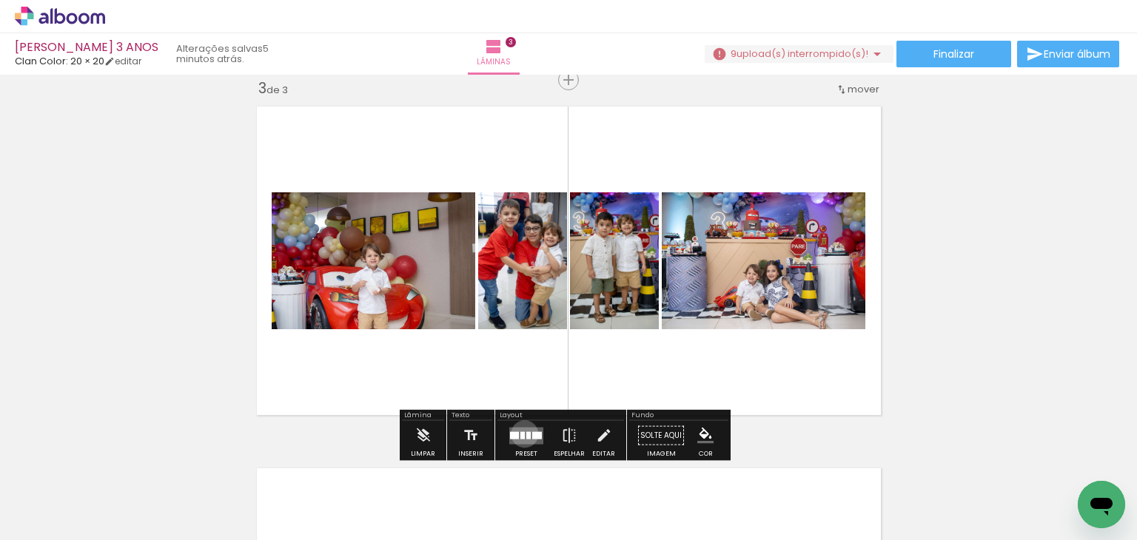
click at [521, 434] on quentale-layouter at bounding box center [526, 435] width 34 height 17
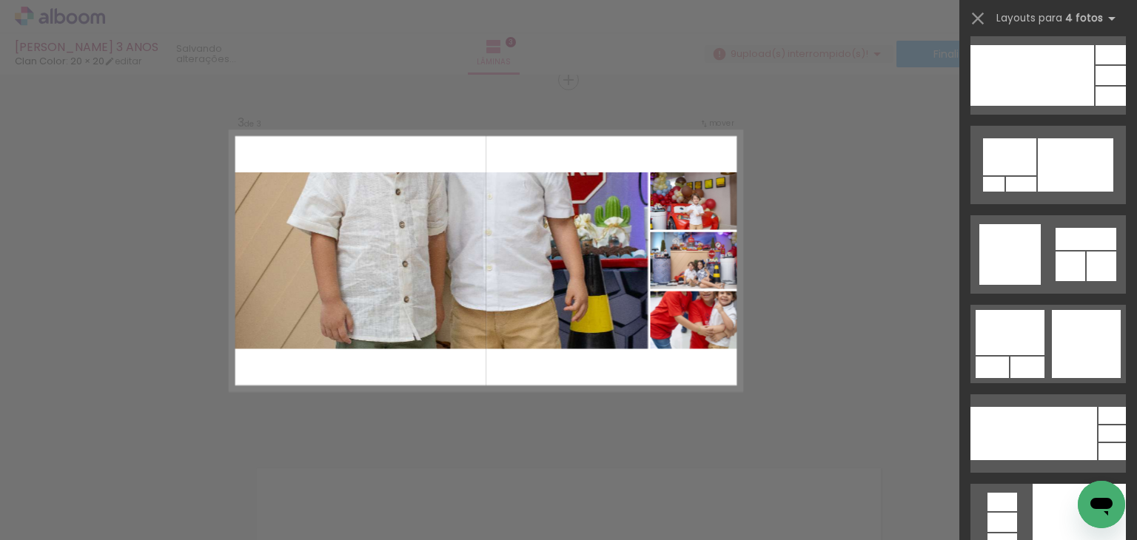
scroll to position [29107, 0]
